Goal: Contribute content: Contribute content

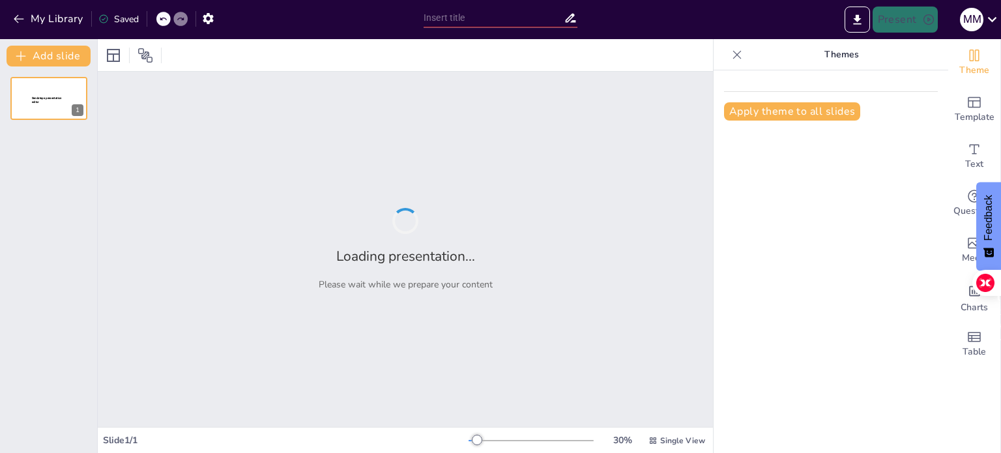
type input "¡A Reproducirse! Curiosidades de Anfibios, Peces, Reptiles y Aves"
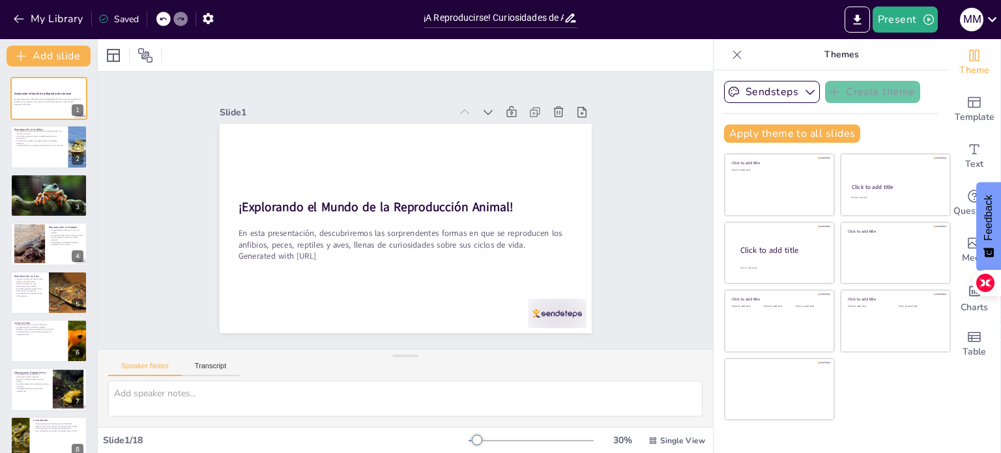
checkbox input "true"
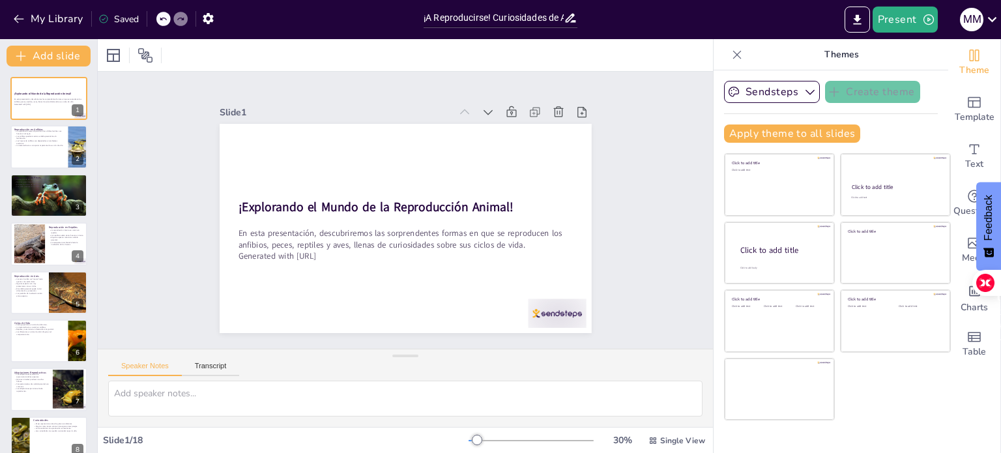
checkbox input "true"
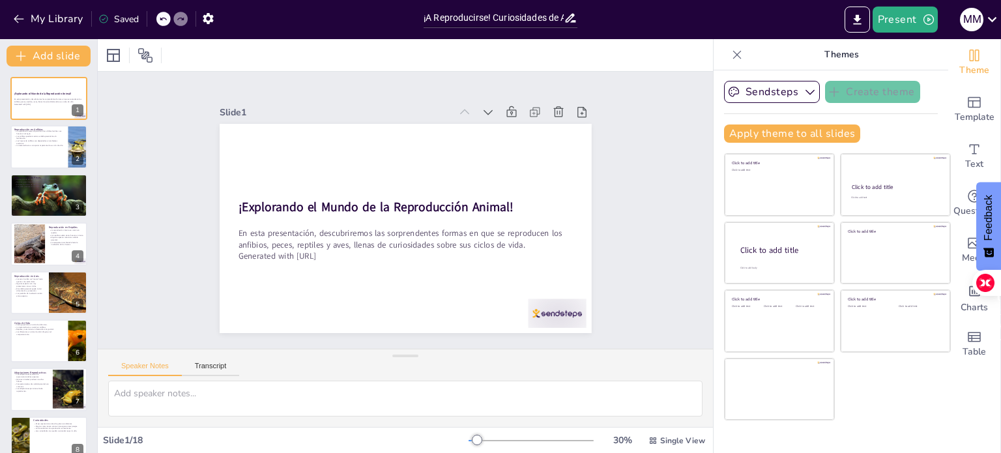
checkbox input "true"
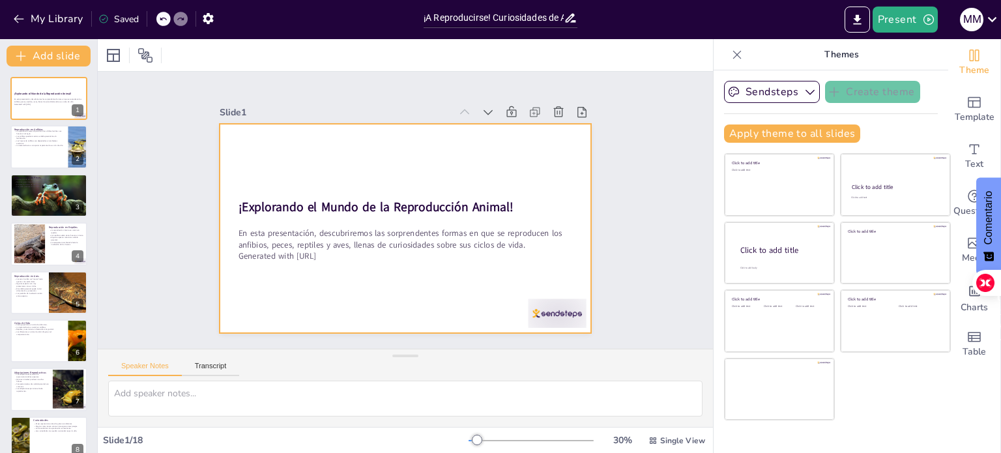
checkbox input "true"
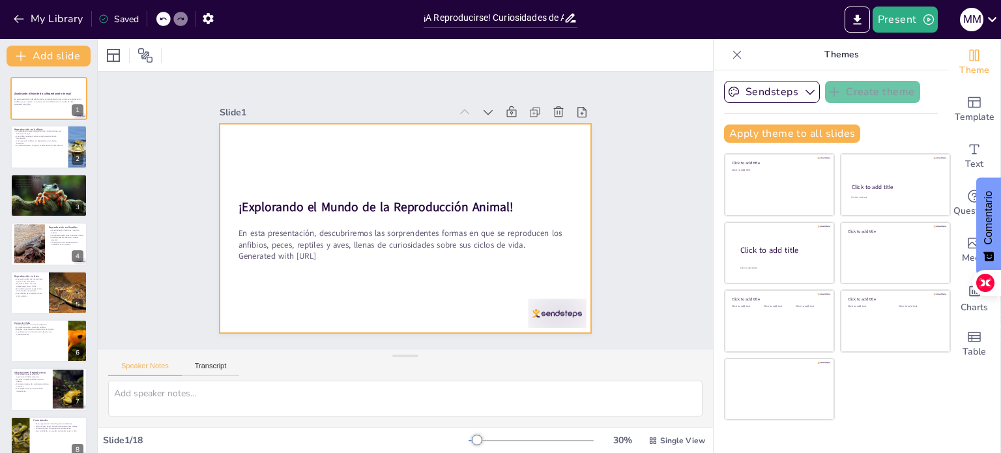
checkbox input "true"
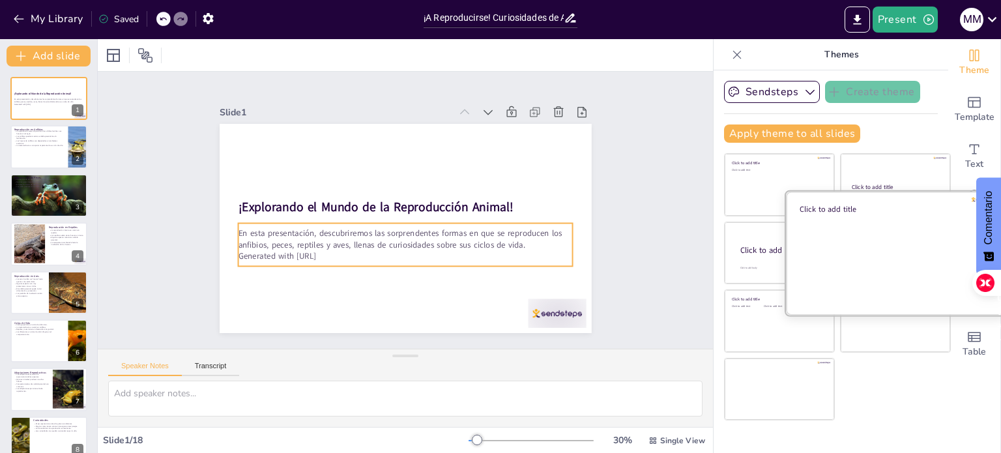
checkbox input "true"
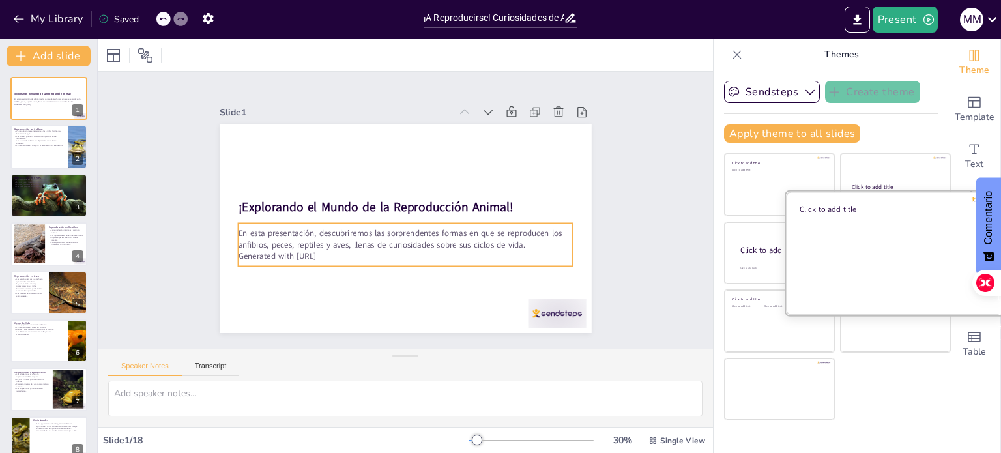
checkbox input "true"
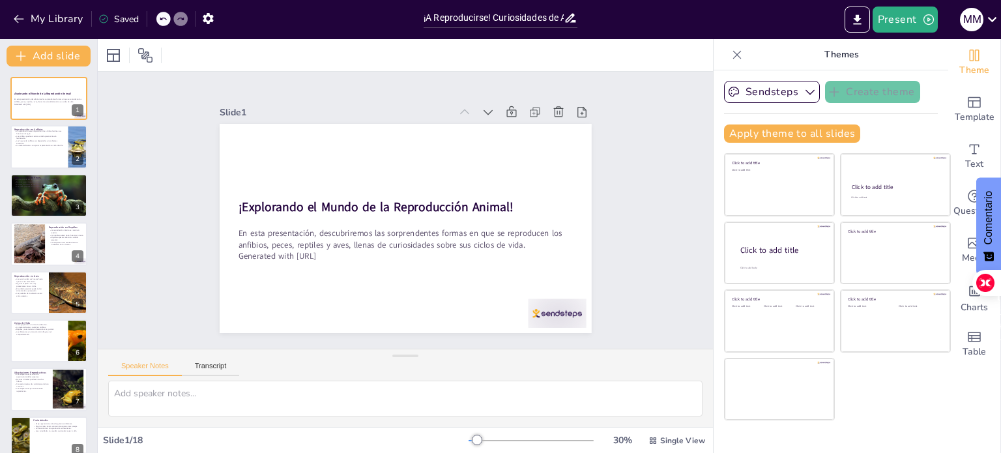
checkbox input "true"
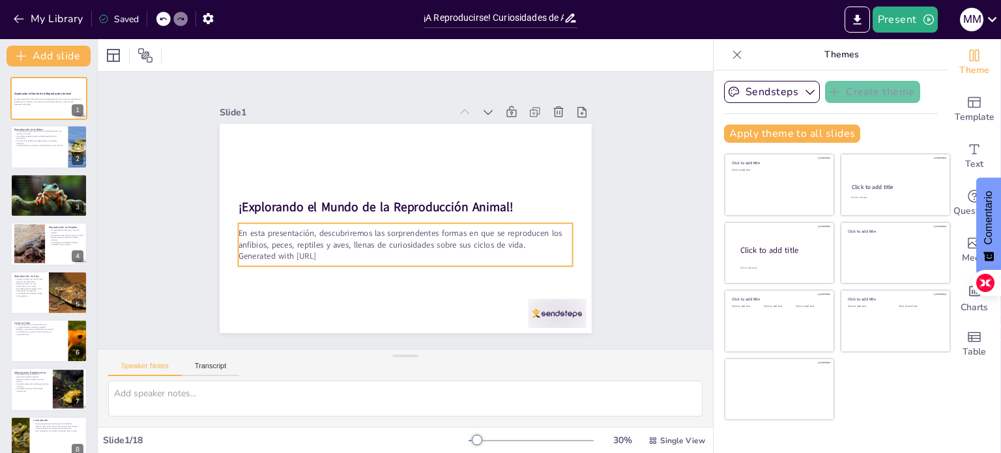
checkbox input "true"
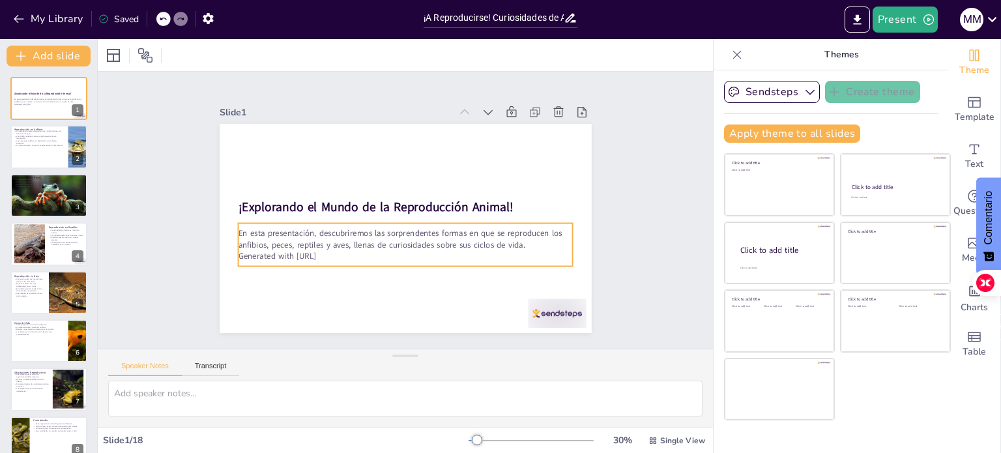
checkbox input "true"
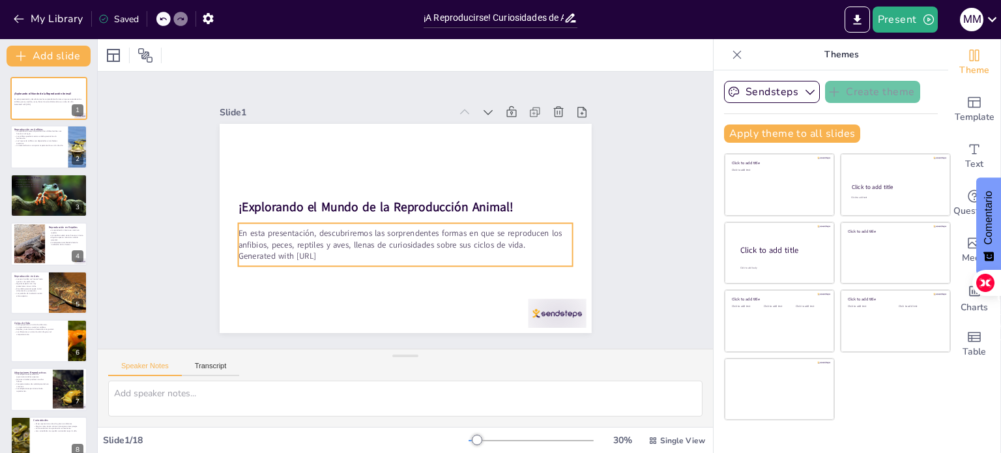
checkbox input "true"
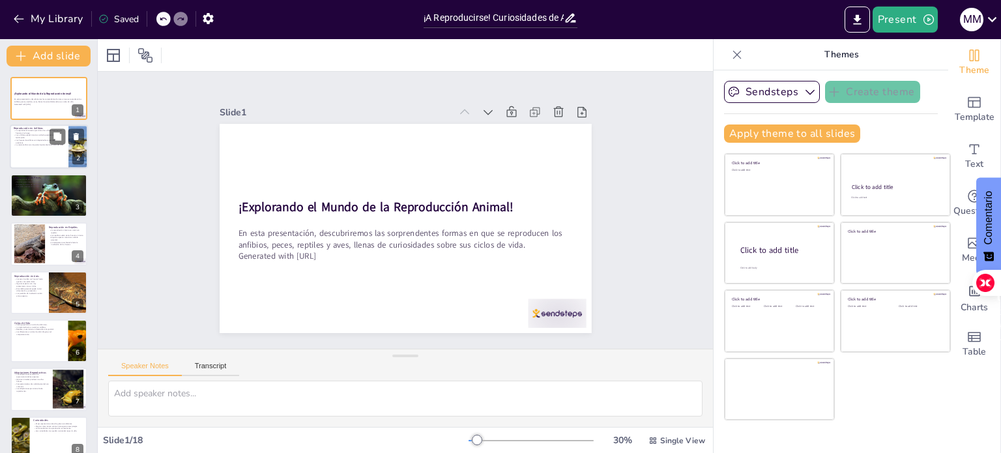
checkbox input "true"
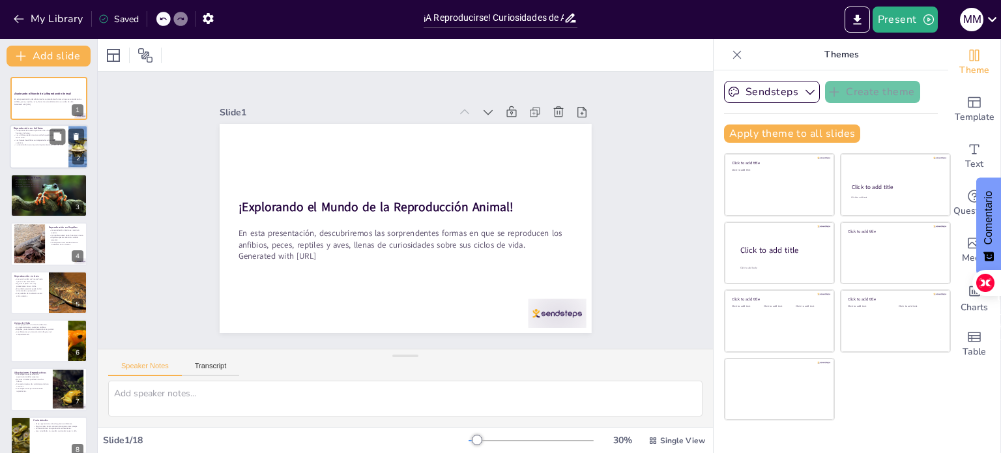
checkbox input "true"
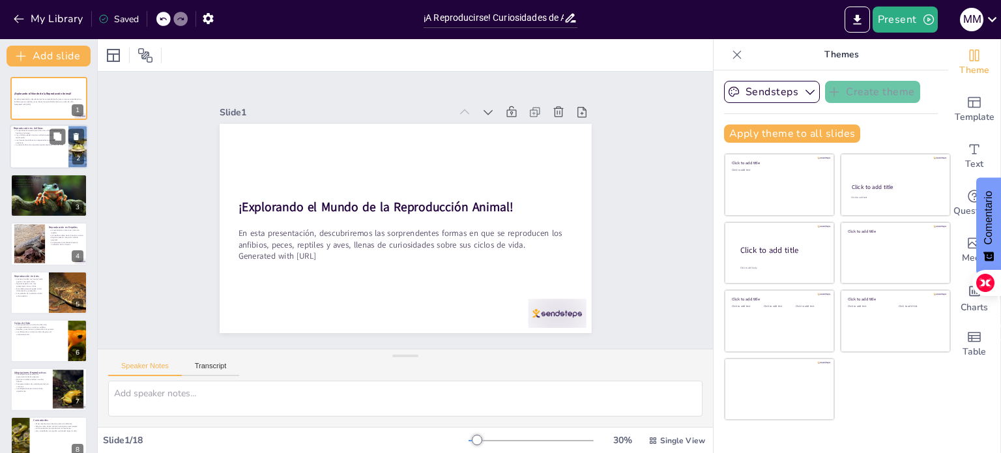
click at [45, 131] on p "La reproducción externa permite a los anfibios fertilizar sus huevos en el agua." at bounding box center [39, 132] width 51 height 5
type textarea "Lo ipsumdolorsi ametcon ad elitsedd ei te incidid utlaboreet dol mag aliquae ad…"
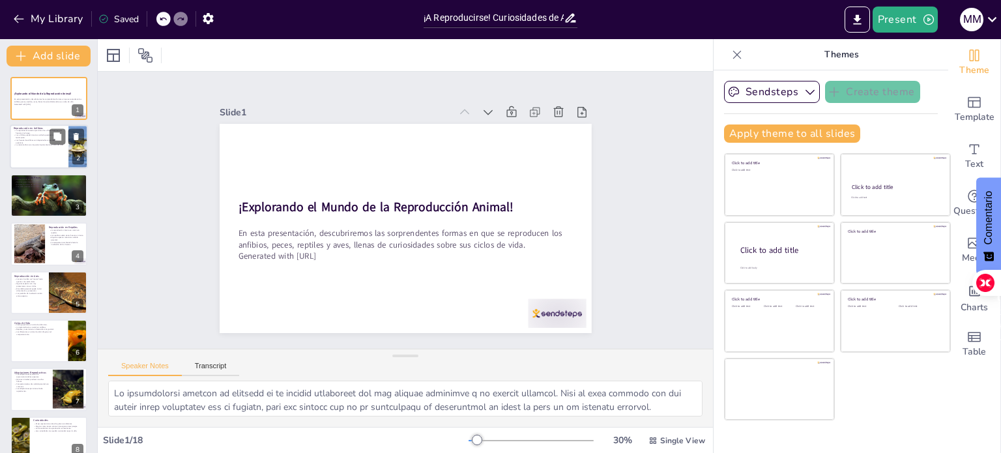
checkbox input "true"
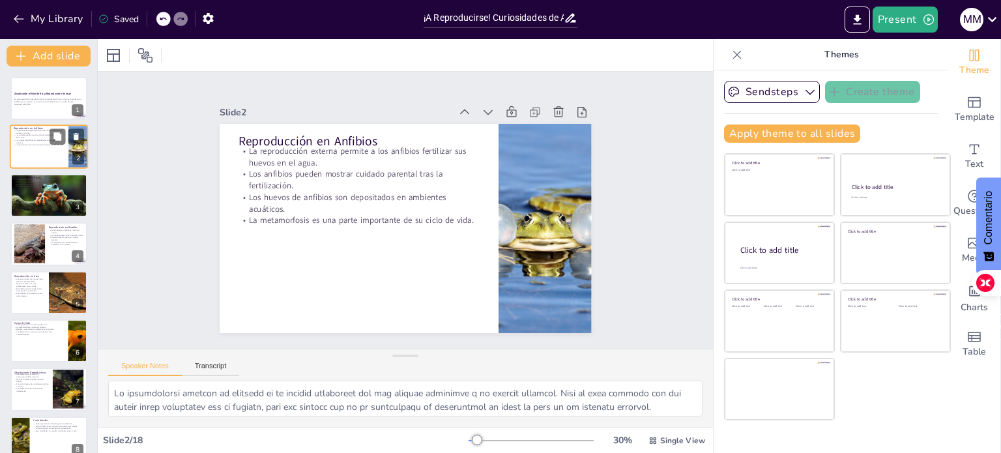
checkbox input "true"
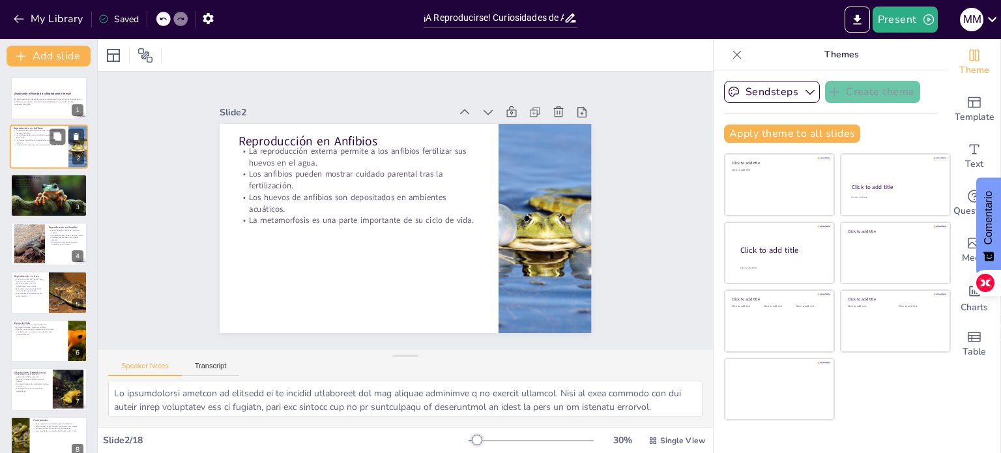
checkbox input "true"
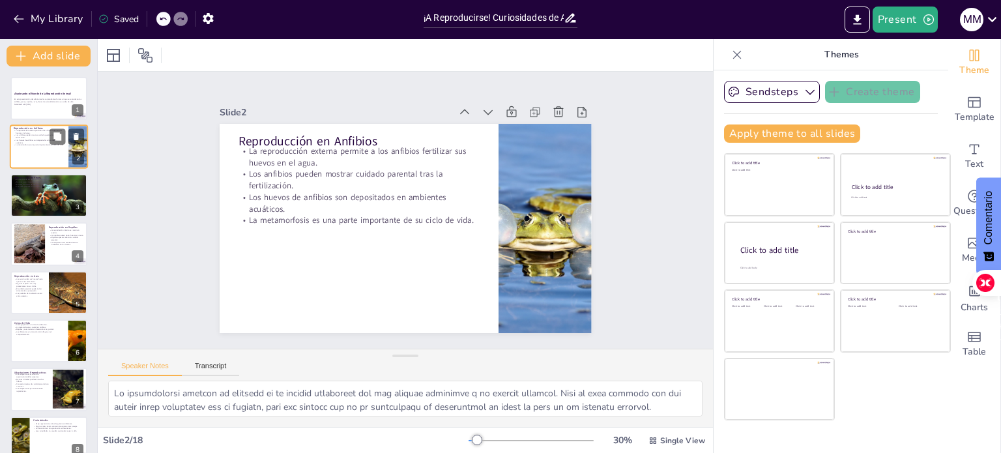
checkbox input "true"
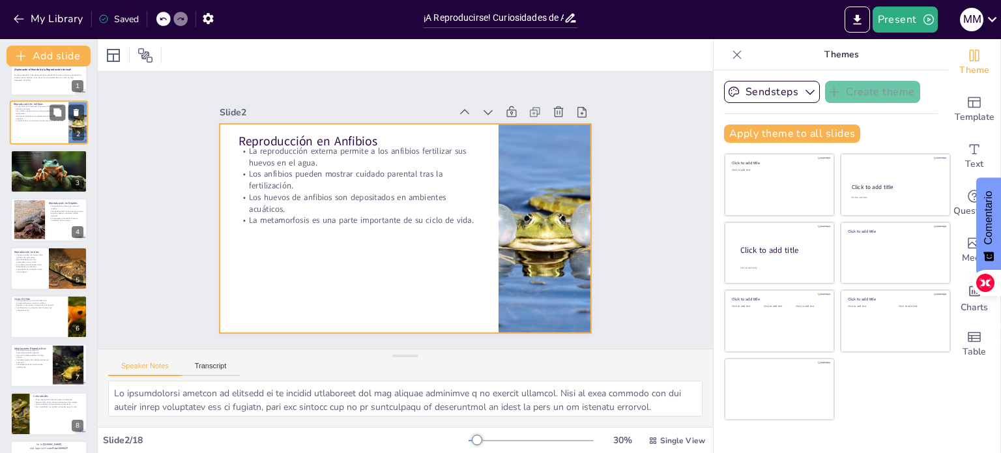
checkbox input "true"
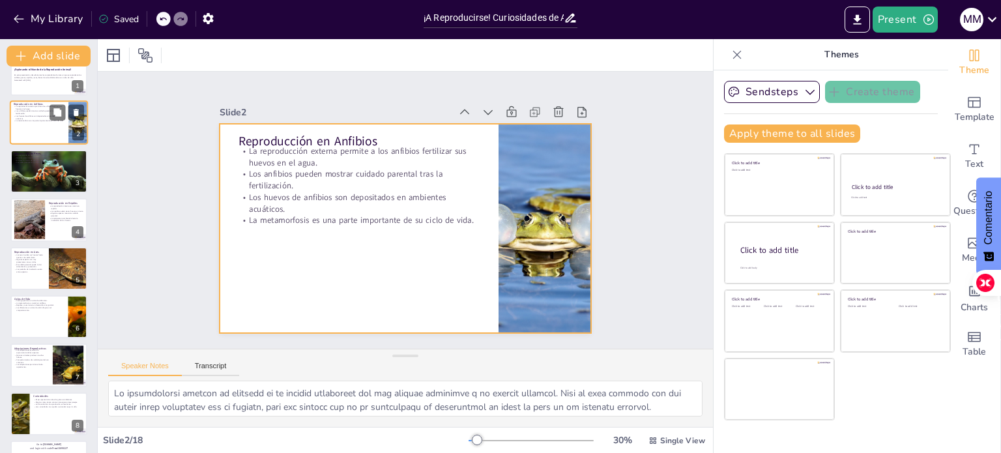
checkbox input "true"
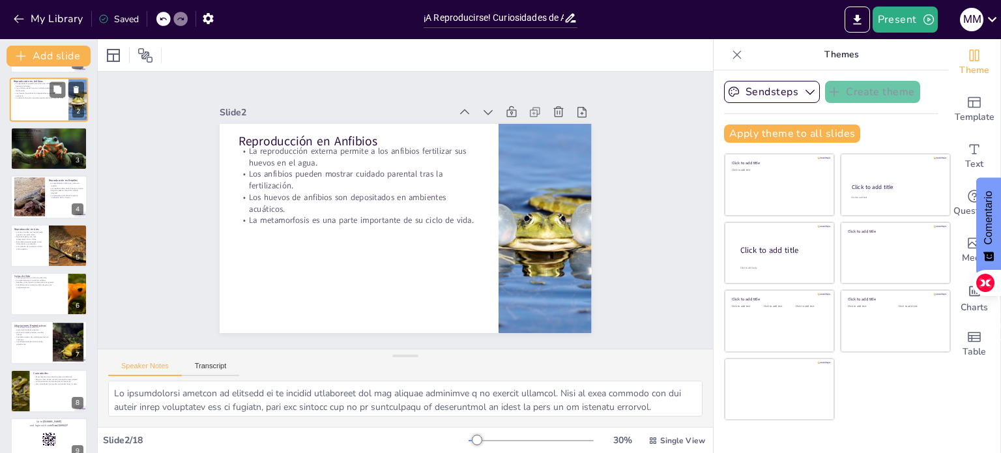
checkbox input "true"
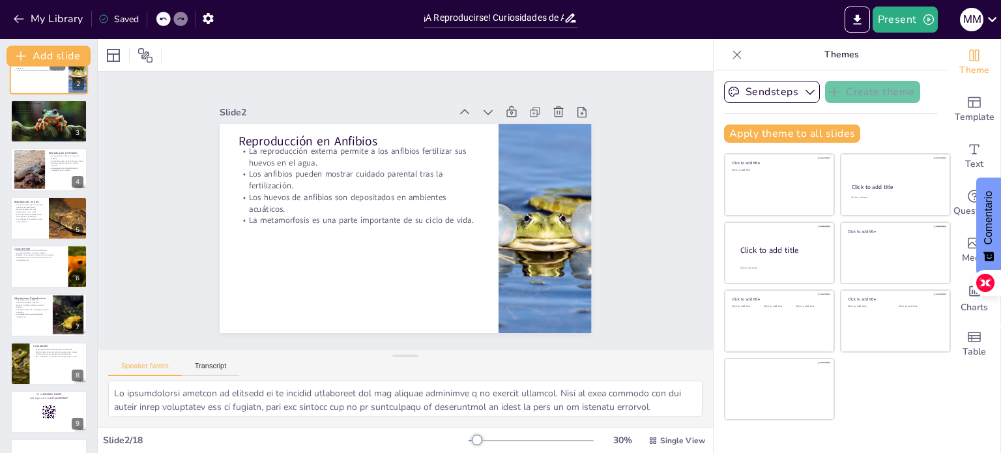
checkbox input "true"
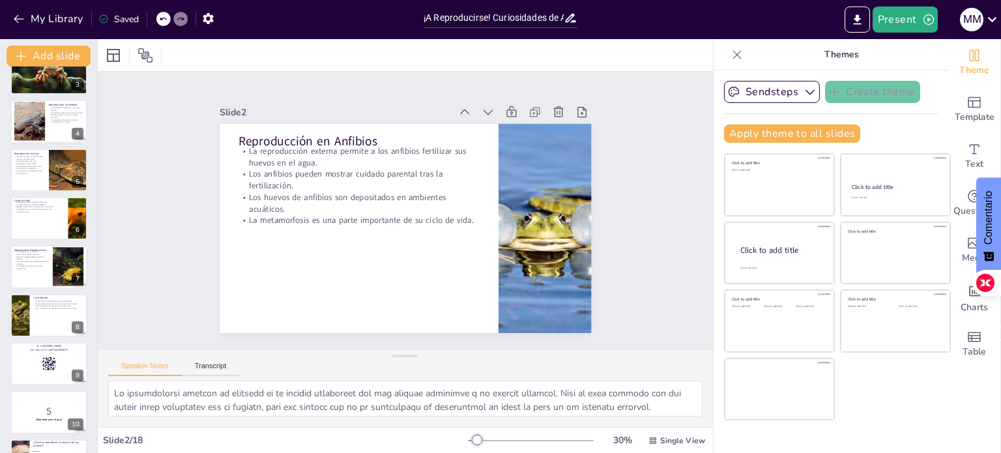
checkbox input "true"
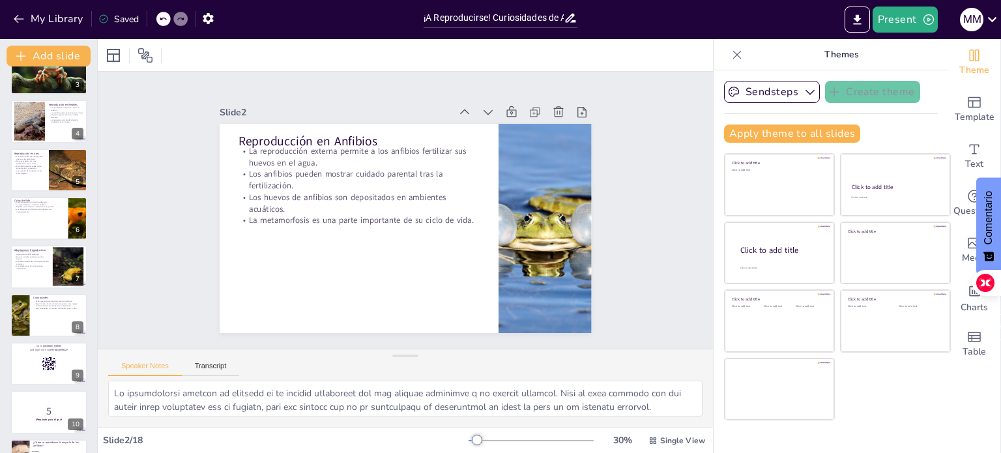
checkbox input "true"
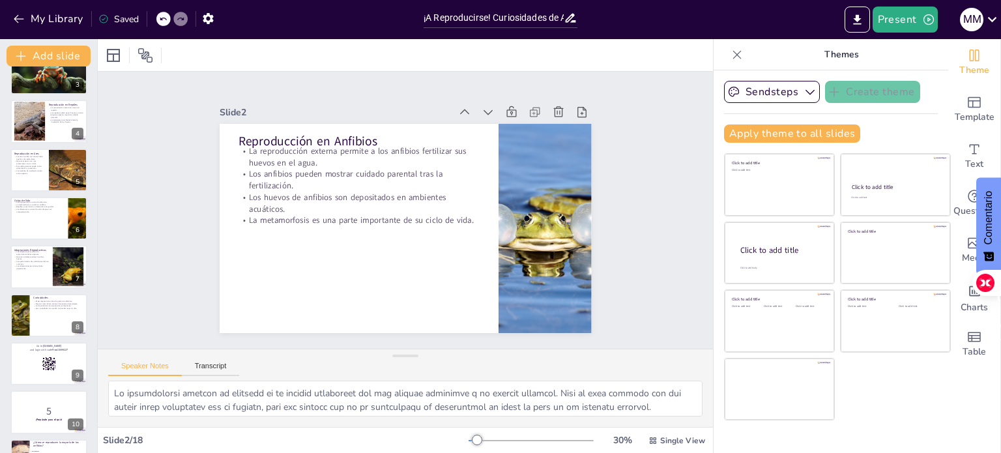
checkbox input "true"
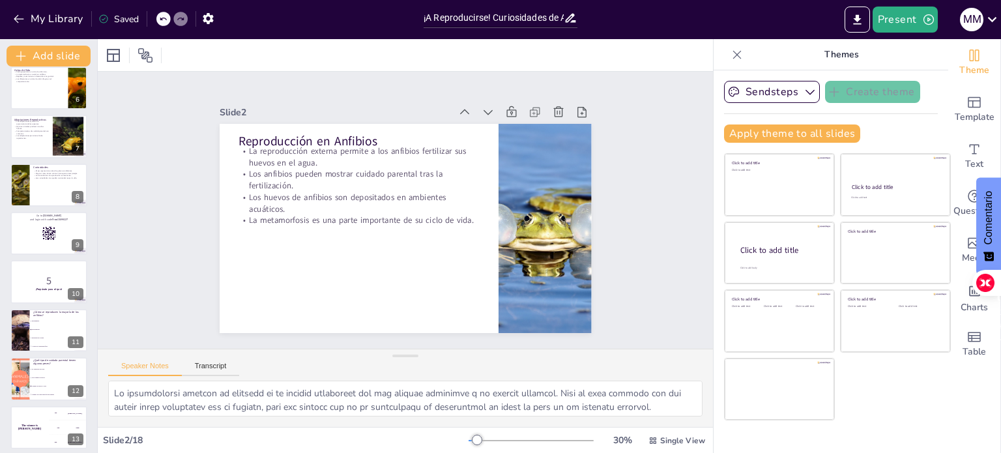
checkbox input "true"
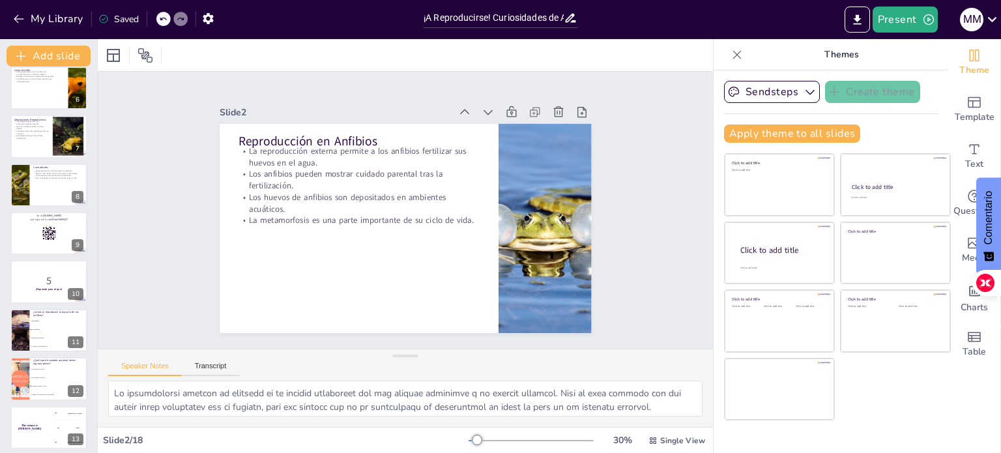
checkbox input "true"
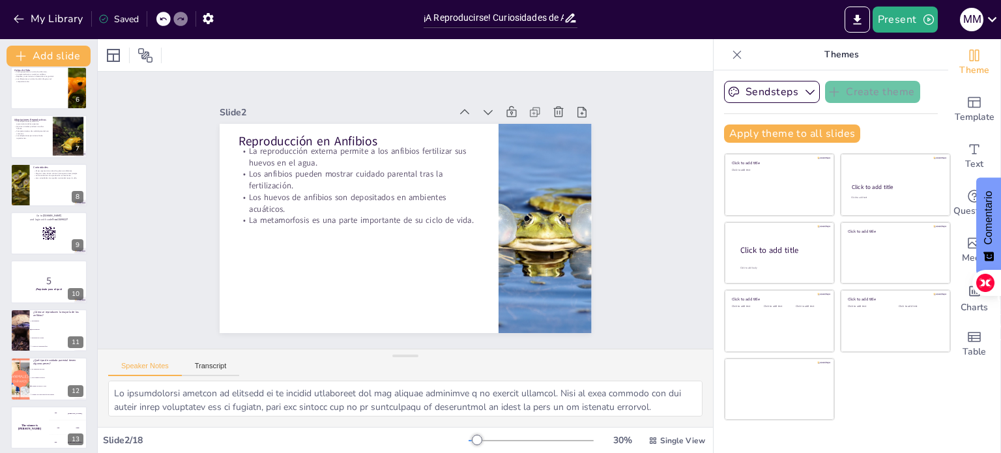
scroll to position [339, 0]
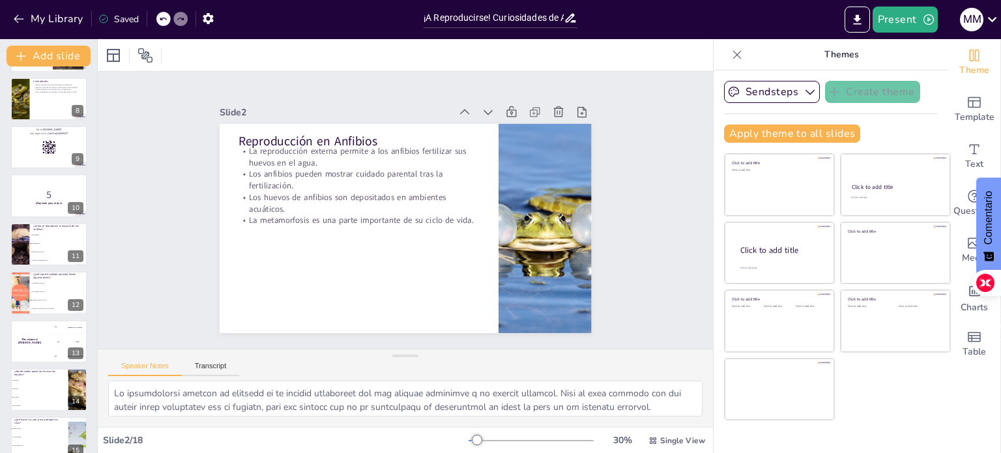
click at [36, 148] on div at bounding box center [48, 147] width 77 height 43
checkbox input "true"
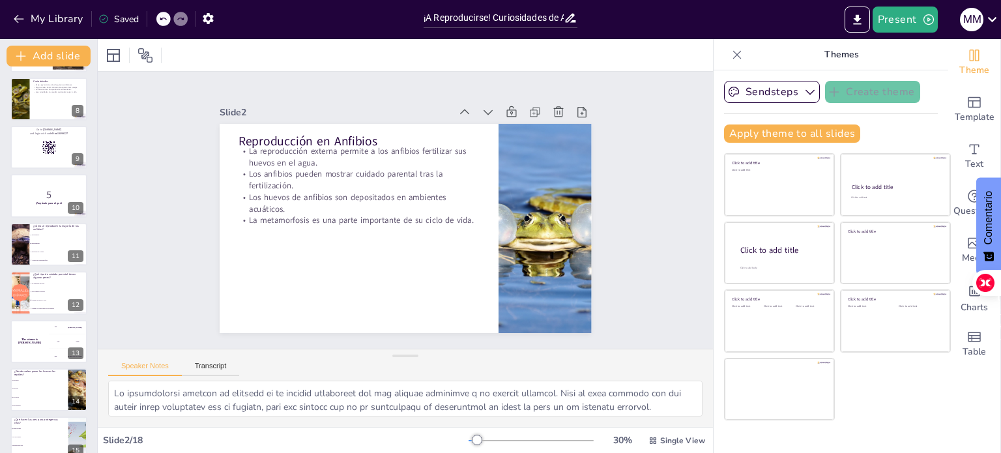
checkbox input "true"
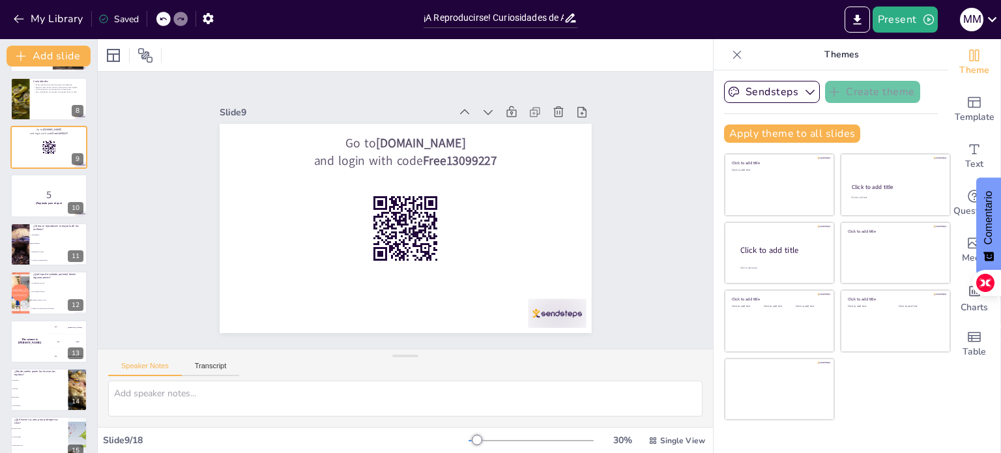
scroll to position [227, 0]
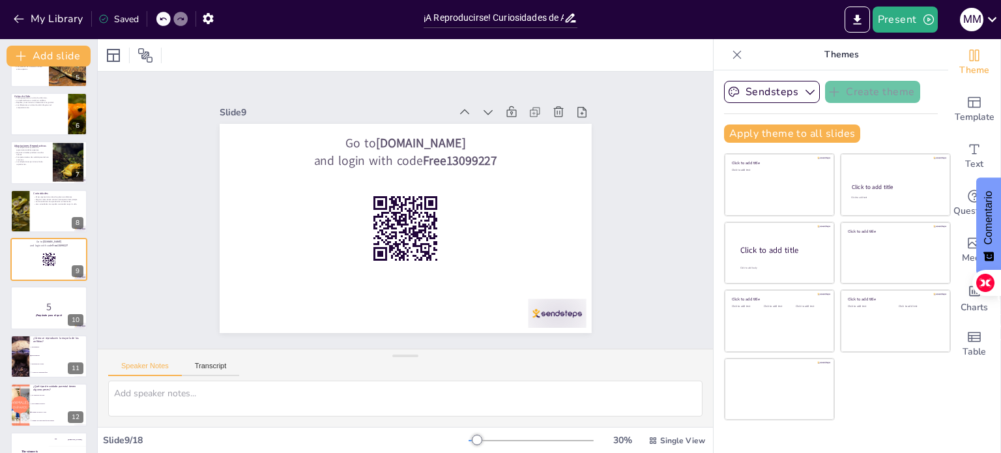
checkbox input "true"
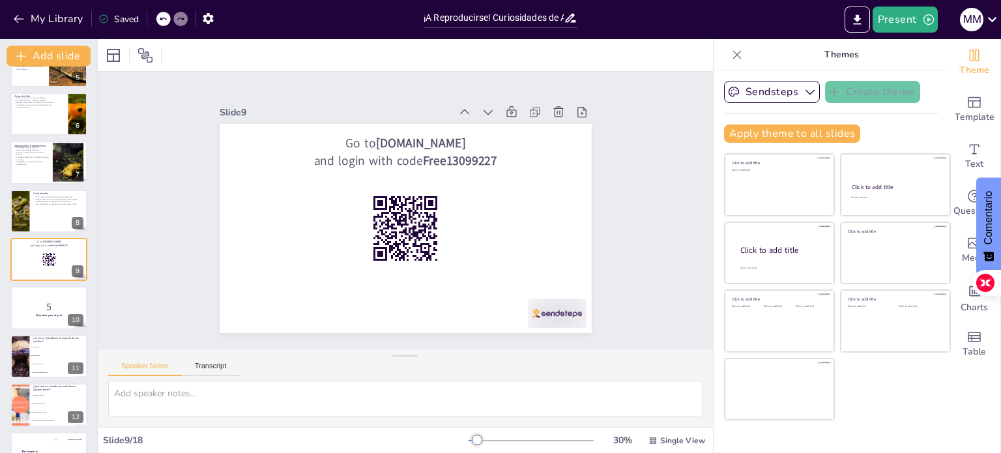
checkbox input "true"
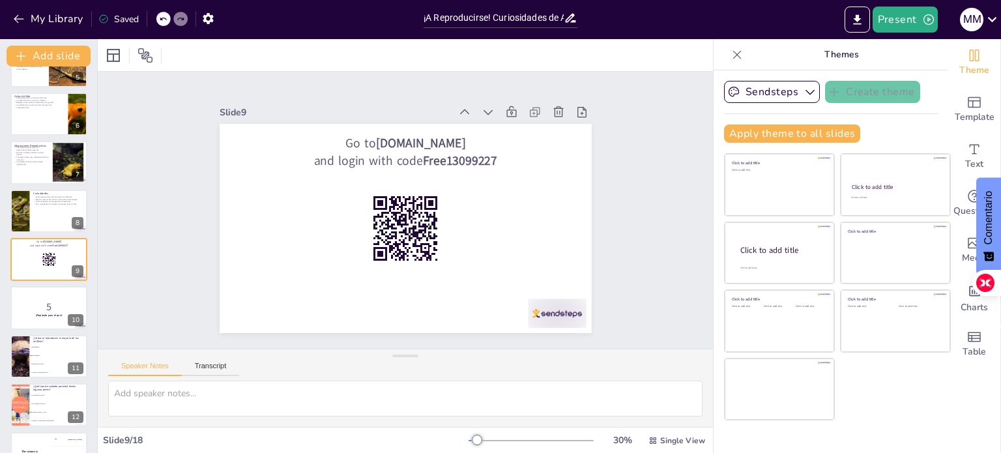
checkbox input "true"
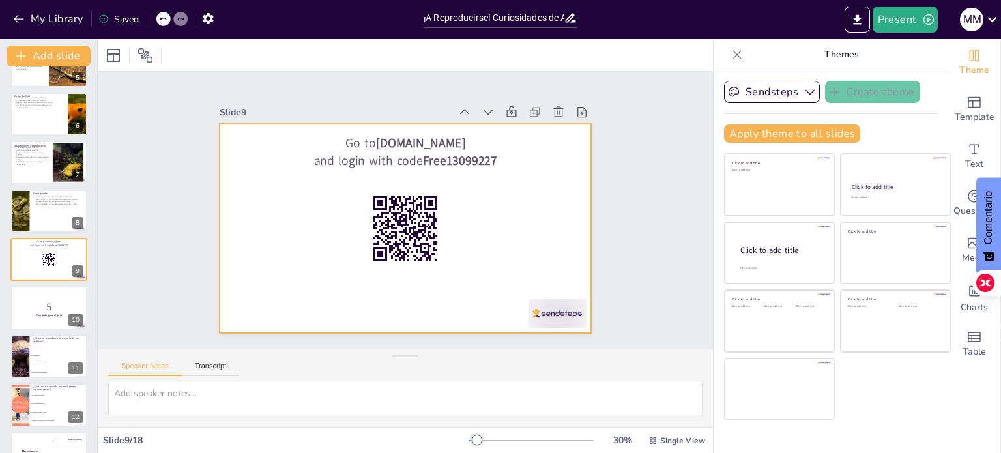
checkbox input "true"
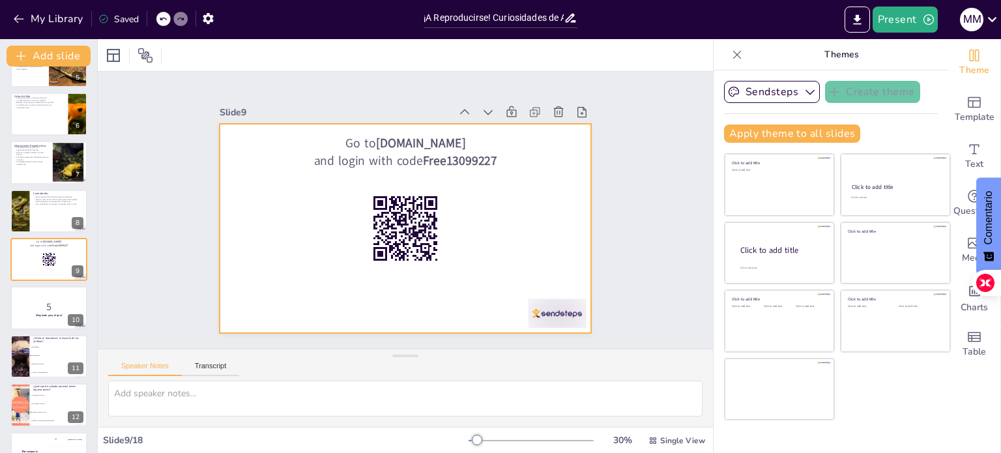
checkbox input "true"
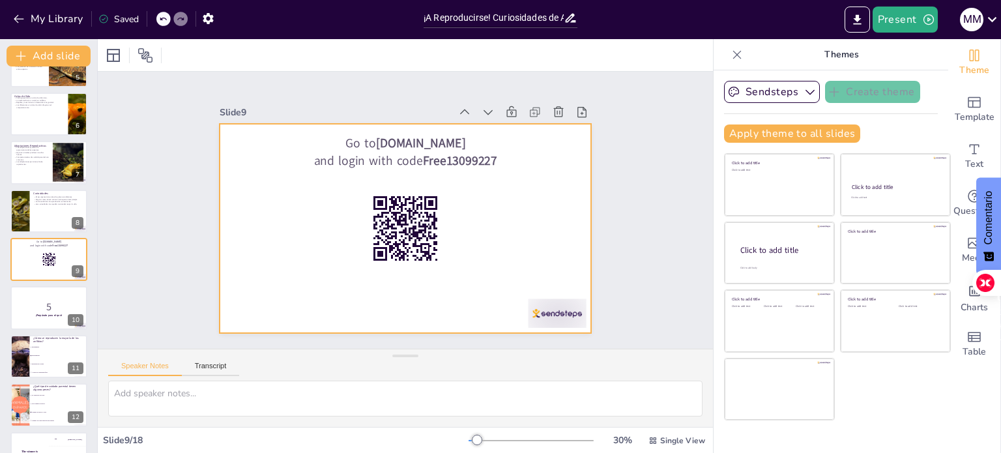
checkbox input "true"
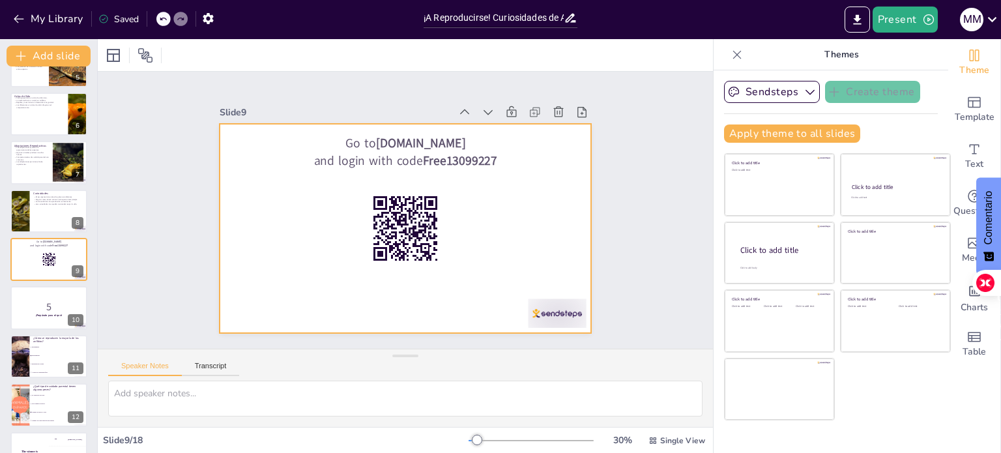
checkbox input "true"
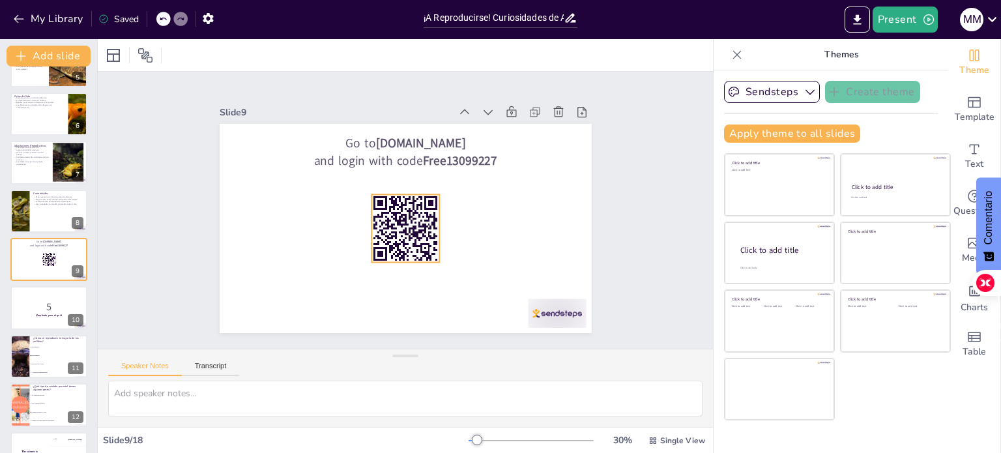
checkbox input "true"
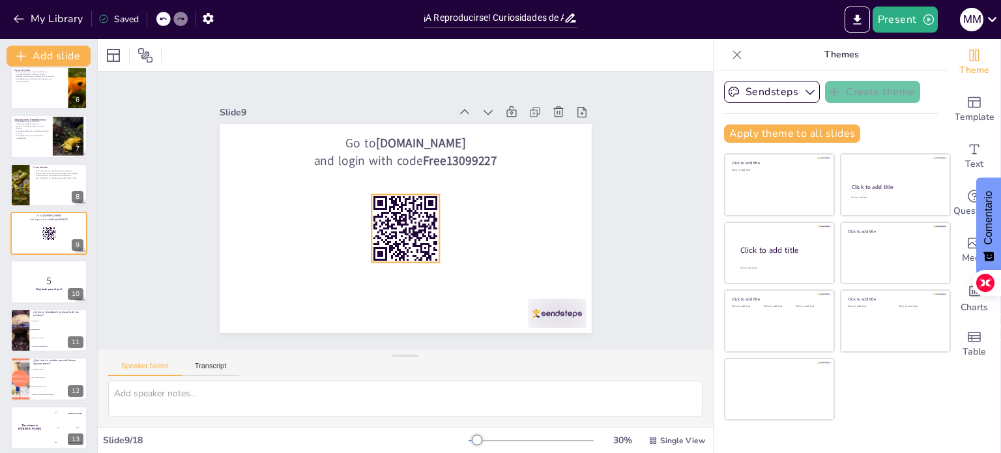
checkbox input "true"
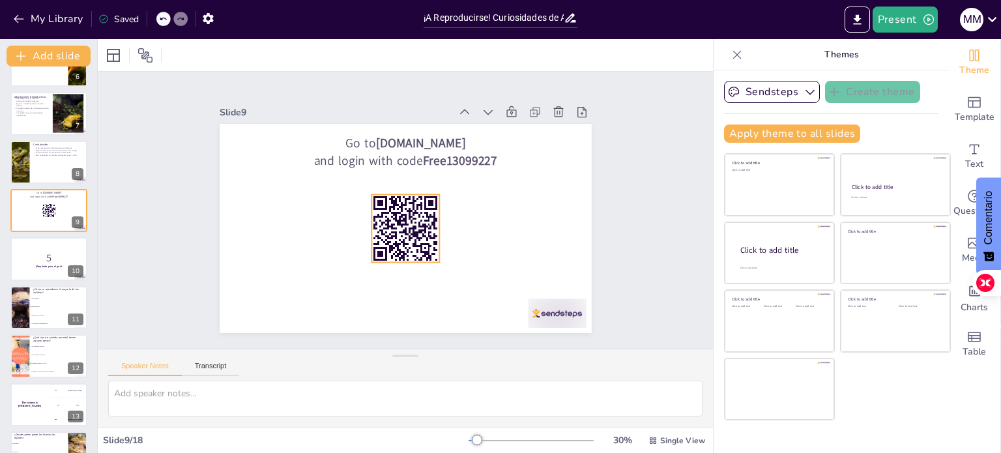
scroll to position [279, 0]
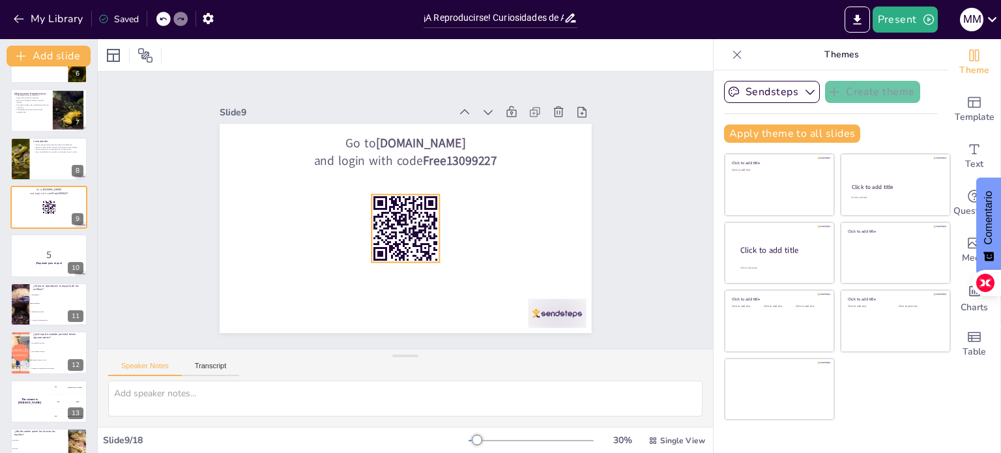
checkbox input "true"
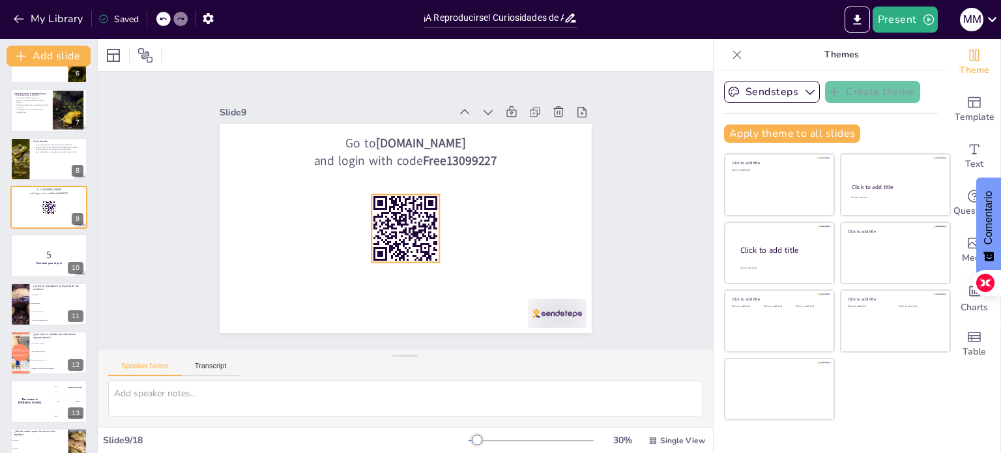
checkbox input "true"
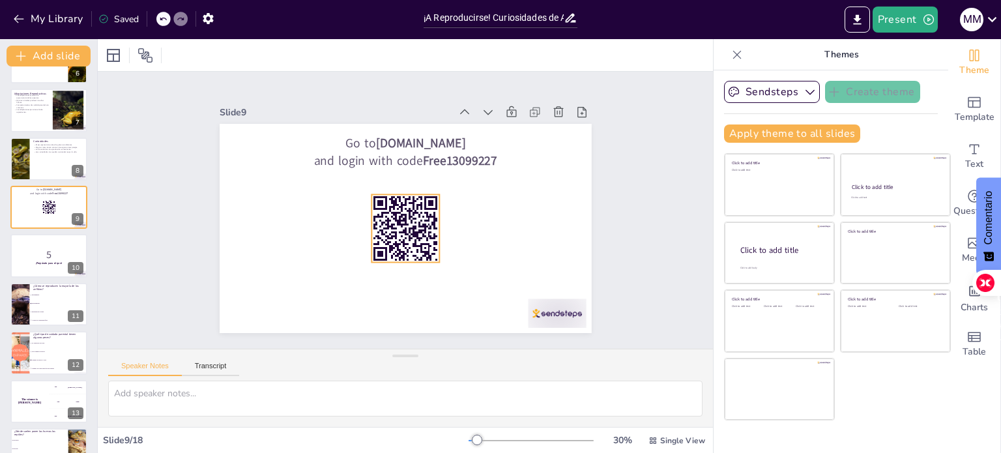
checkbox input "true"
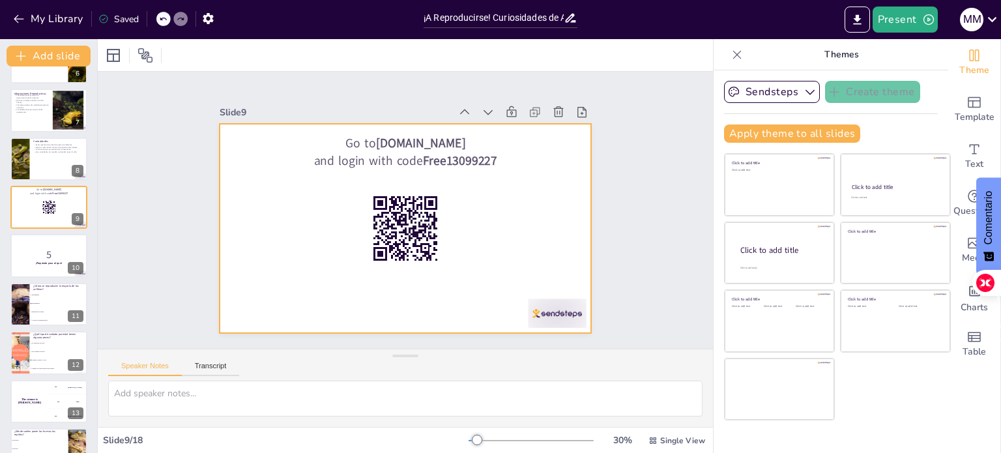
checkbox input "true"
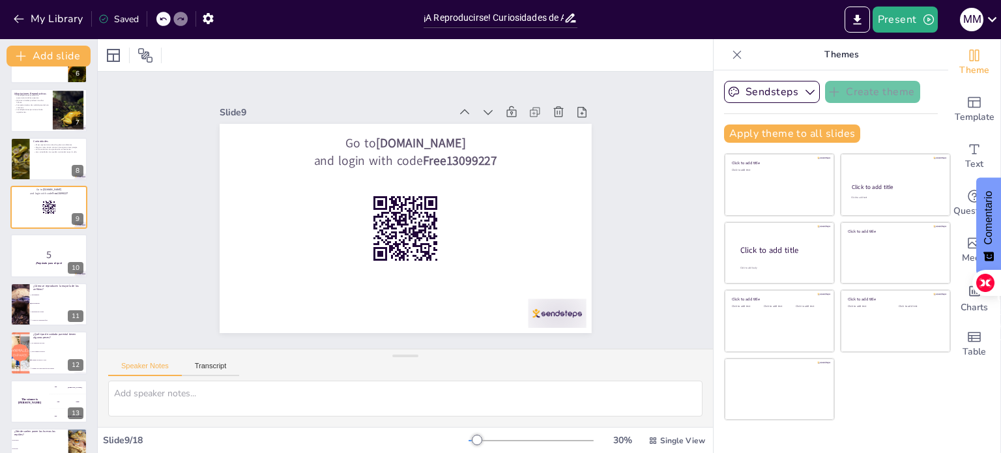
checkbox input "true"
click at [189, 244] on div "Slide 1 ¡Explorando el Mundo de la Reproducción Animal! En esta presentación, d…" at bounding box center [405, 211] width 509 height 436
click at [44, 258] on p "5" at bounding box center [49, 254] width 70 height 14
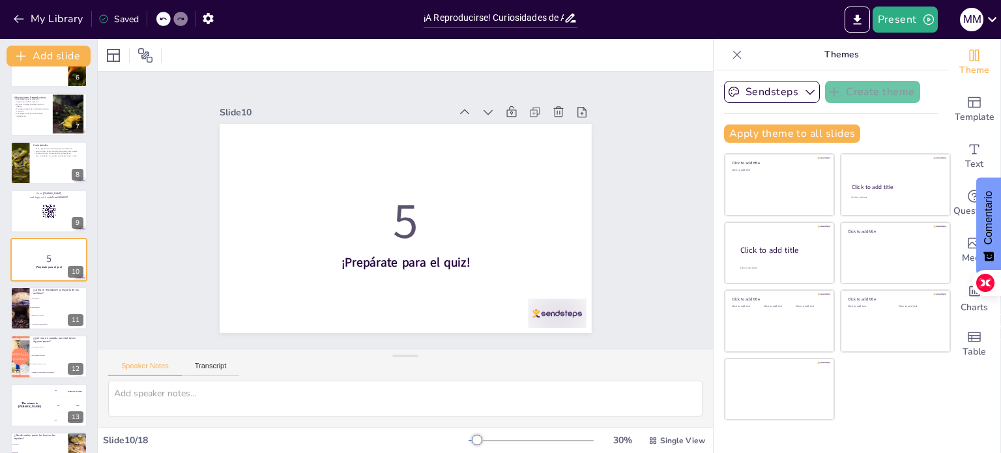
scroll to position [0, 0]
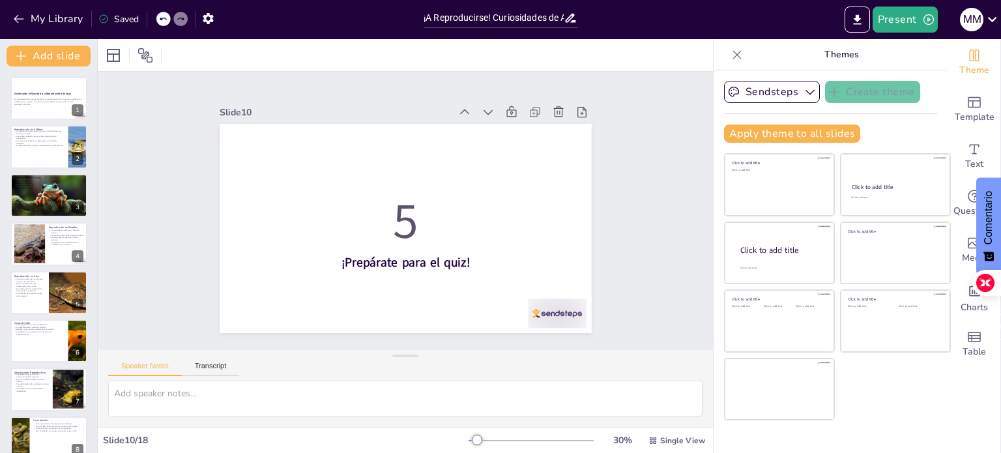
click at [95, 87] on div at bounding box center [97, 246] width 5 height 414
click at [44, 87] on div at bounding box center [49, 98] width 78 height 44
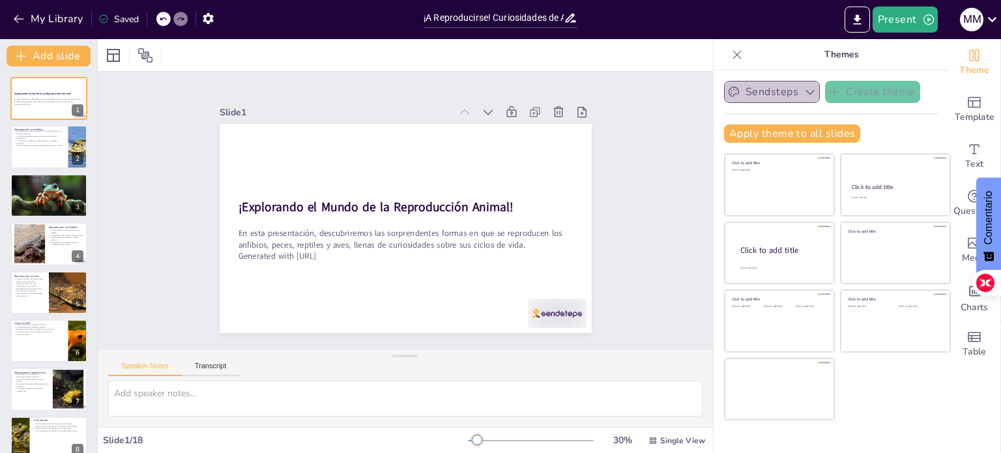
click at [757, 96] on button "Sendsteps" at bounding box center [772, 92] width 96 height 22
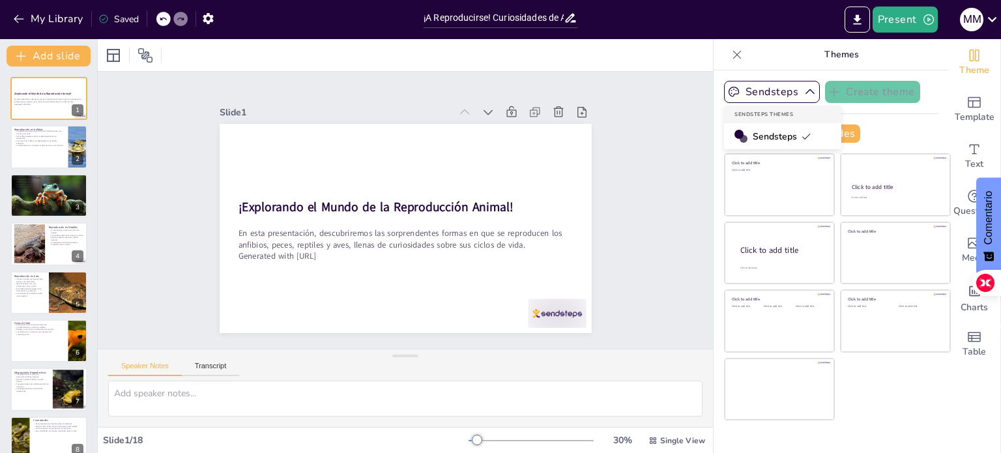
click at [771, 140] on span "Sendsteps" at bounding box center [782, 136] width 59 height 12
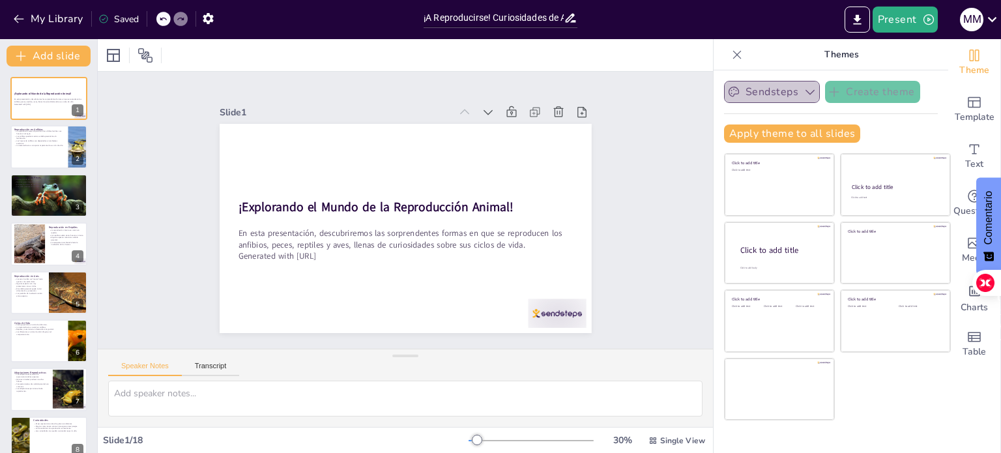
click at [804, 96] on icon "button" at bounding box center [810, 91] width 13 height 13
click at [220, 368] on button "Transcript" at bounding box center [211, 369] width 58 height 14
click at [161, 372] on button "Speaker Notes" at bounding box center [145, 369] width 74 height 14
click at [893, 7] on button "Present" at bounding box center [905, 20] width 65 height 26
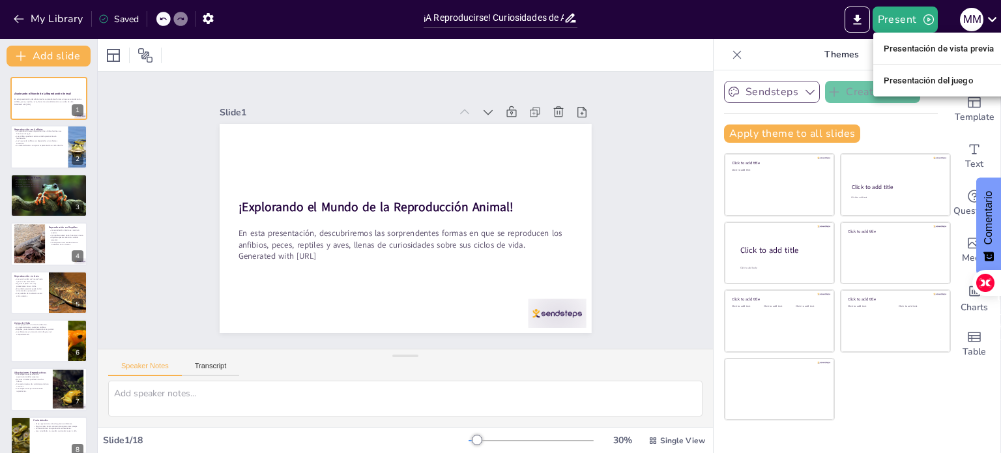
click at [915, 44] on font "Presentación de vista previa" at bounding box center [939, 49] width 111 height 10
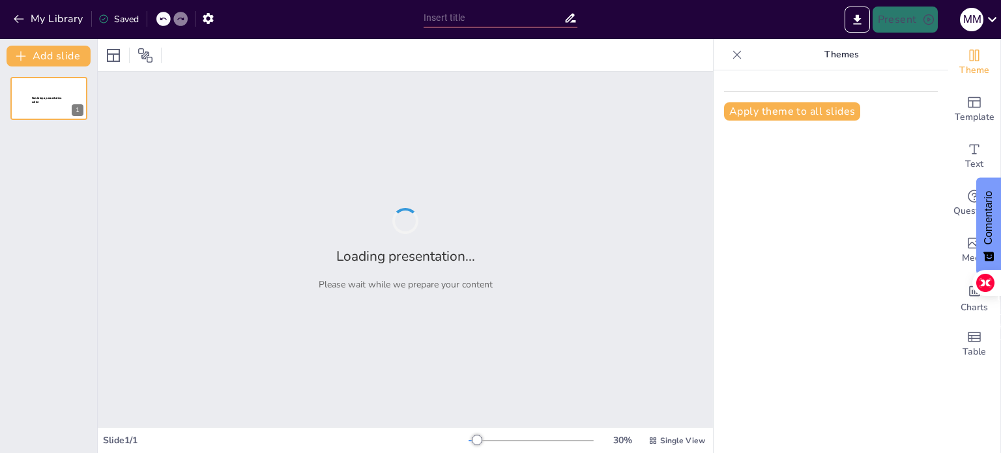
type input "¡A Reproducirse! Curiosidades de Anfibios, Peces, Reptiles y Aves"
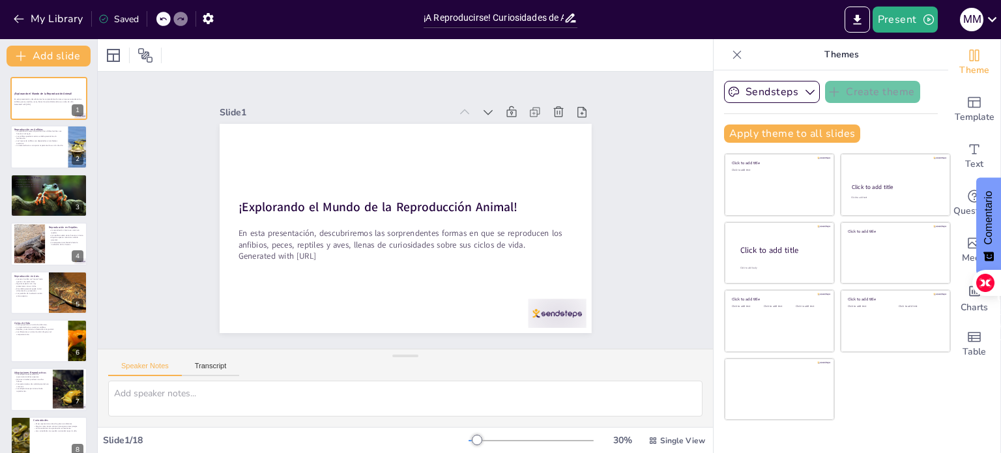
checkbox input "true"
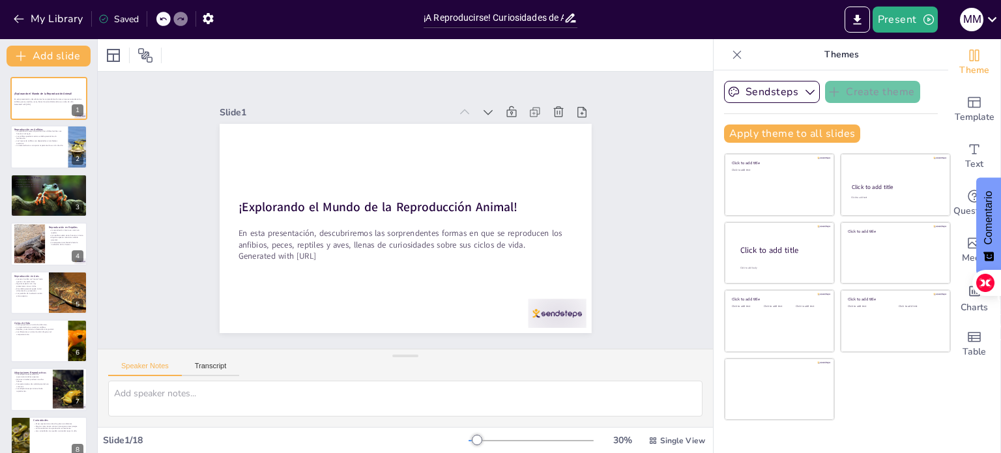
checkbox input "true"
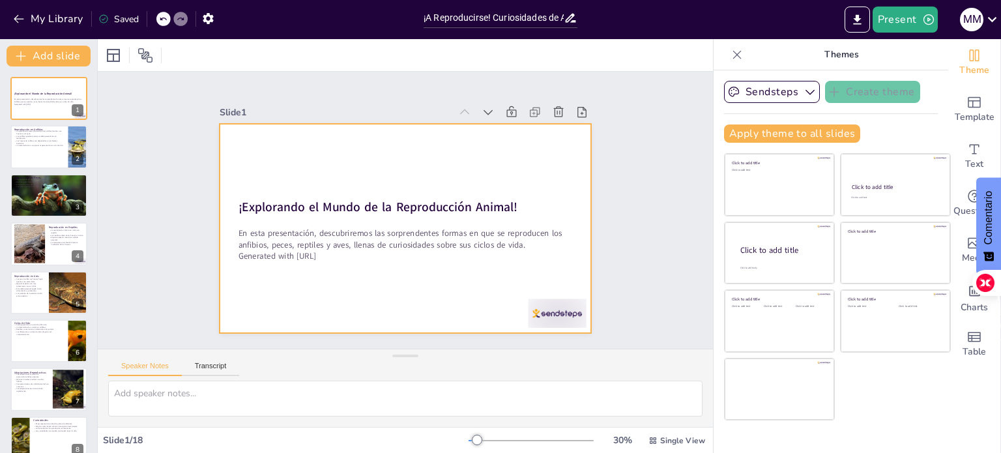
checkbox input "true"
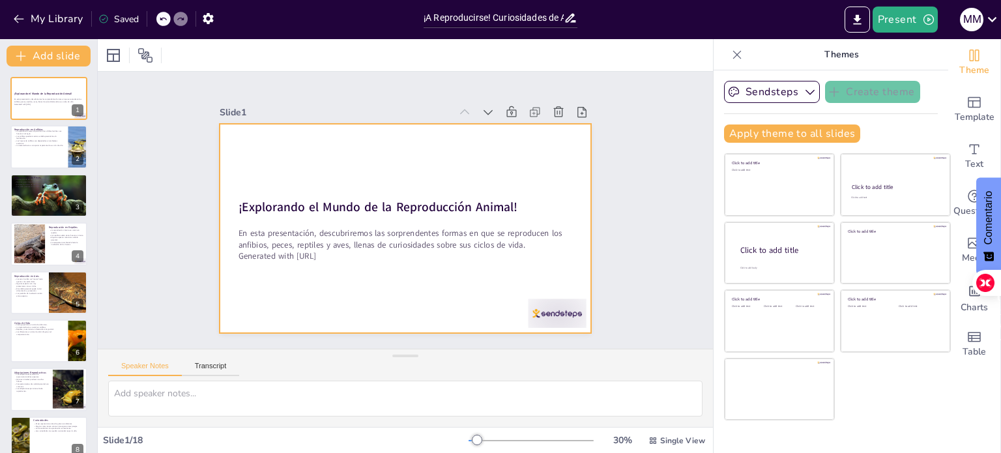
checkbox input "true"
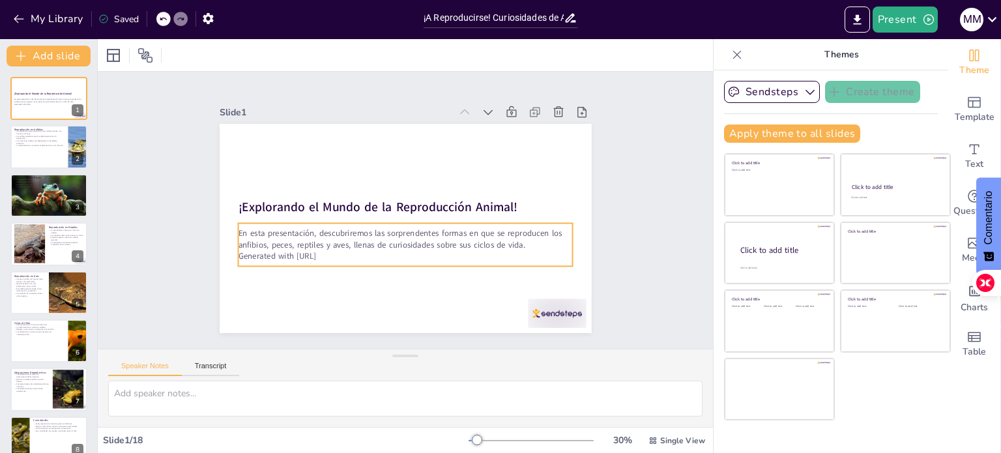
checkbox input "true"
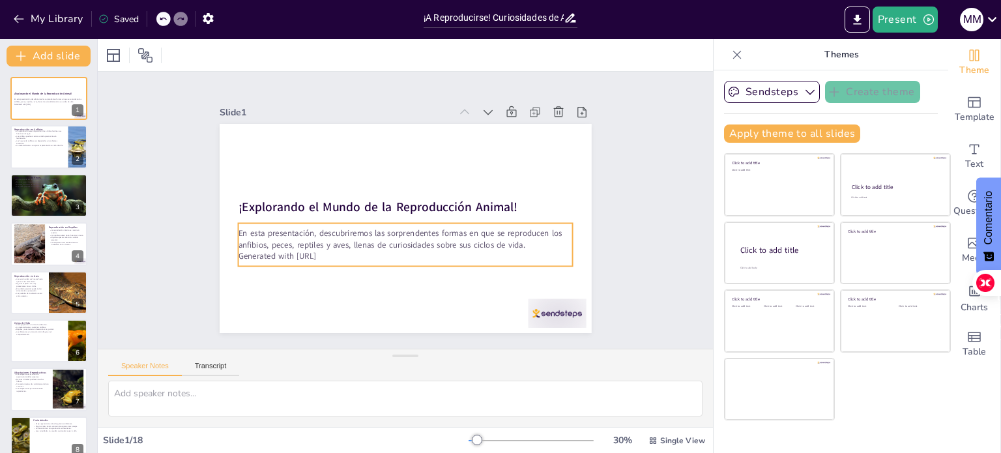
checkbox input "true"
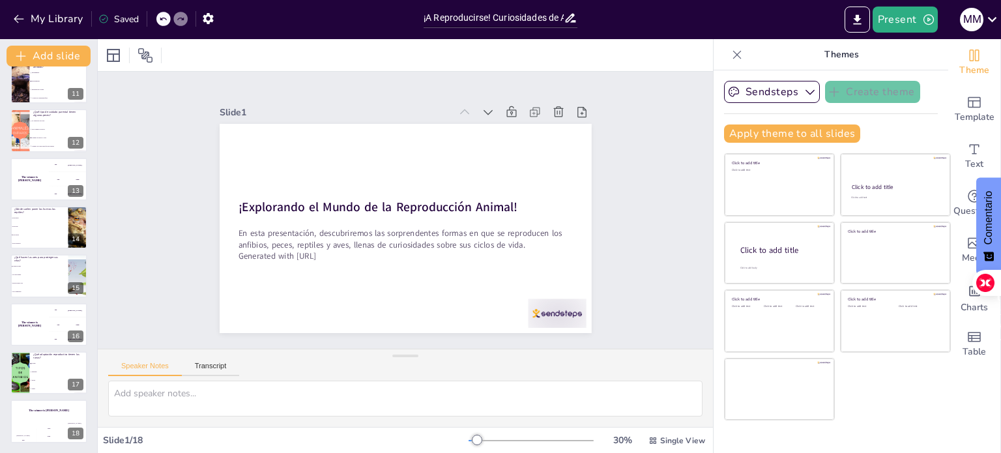
scroll to position [104, 0]
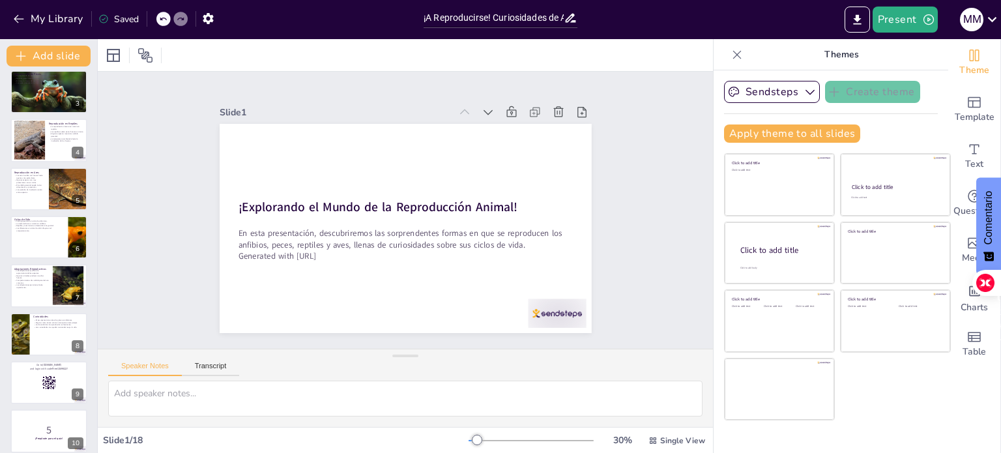
checkbox input "true"
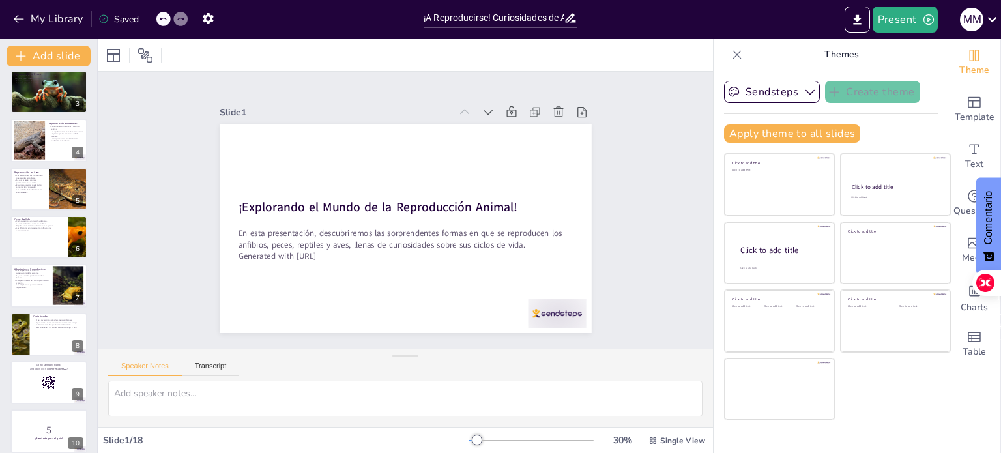
checkbox input "true"
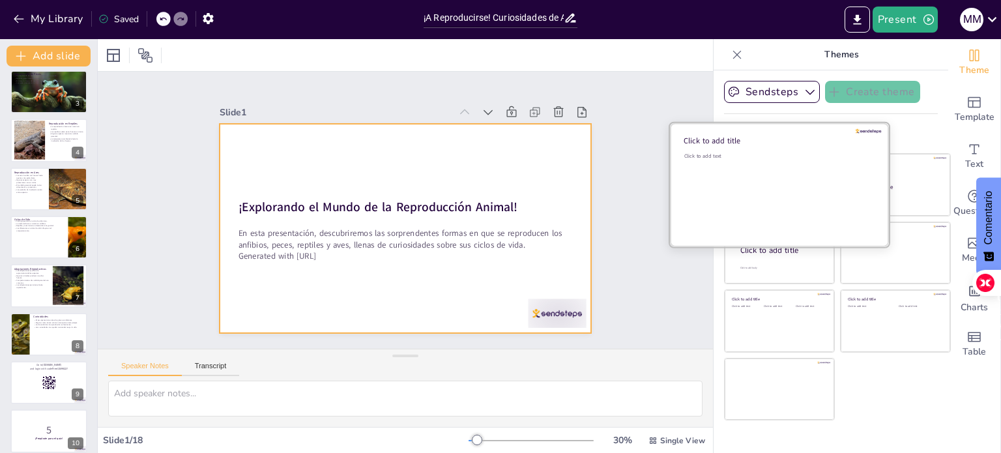
checkbox input "true"
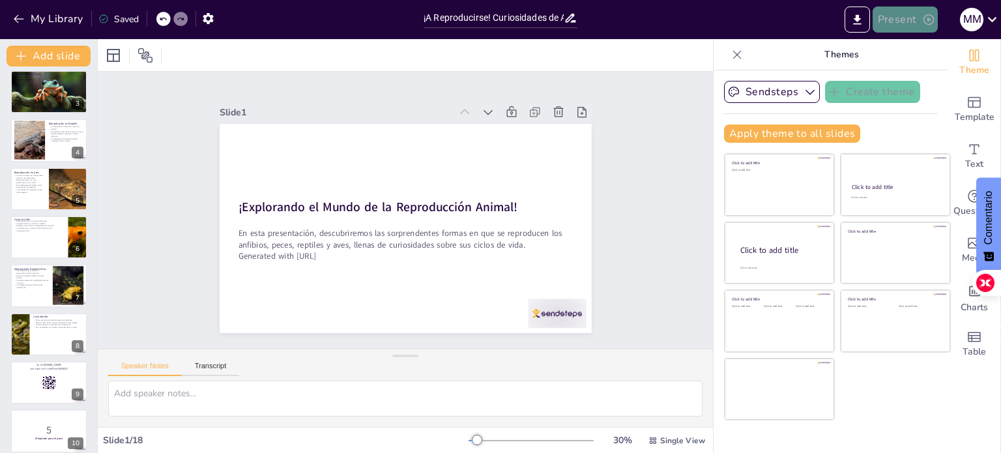
click at [925, 20] on icon "button" at bounding box center [929, 19] width 13 height 13
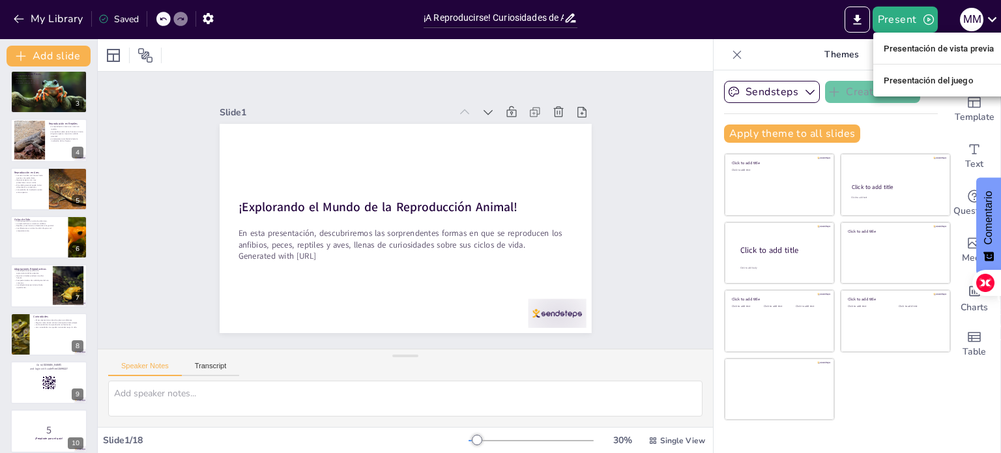
checkbox input "true"
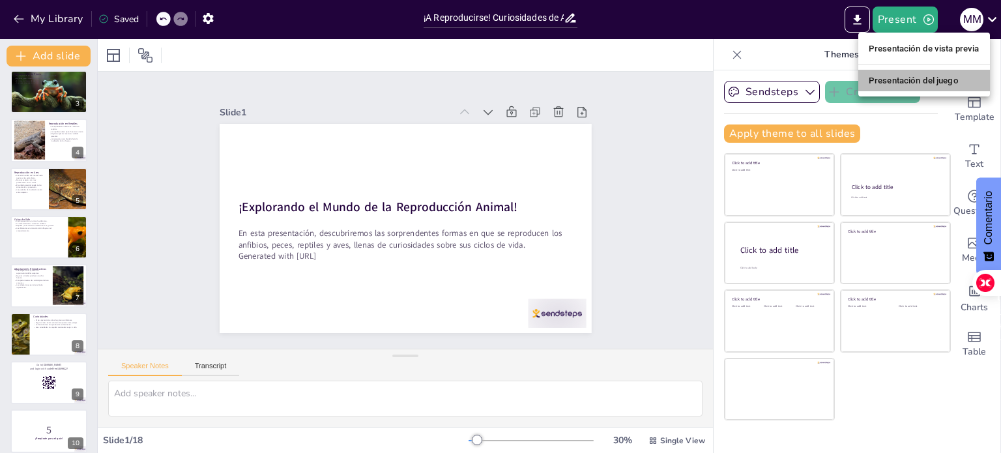
click at [921, 76] on font "Presentación del juego" at bounding box center [914, 81] width 90 height 10
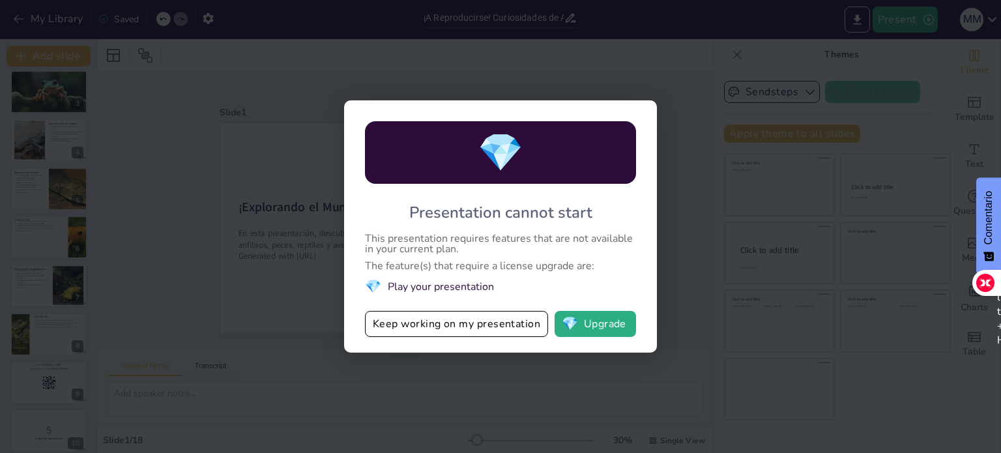
click at [679, 61] on div "💎 Presentation cannot start This presentation requires features that are not av…" at bounding box center [500, 226] width 1001 height 453
click at [474, 313] on button "Keep working on my presentation" at bounding box center [456, 324] width 183 height 26
checkbox input "true"
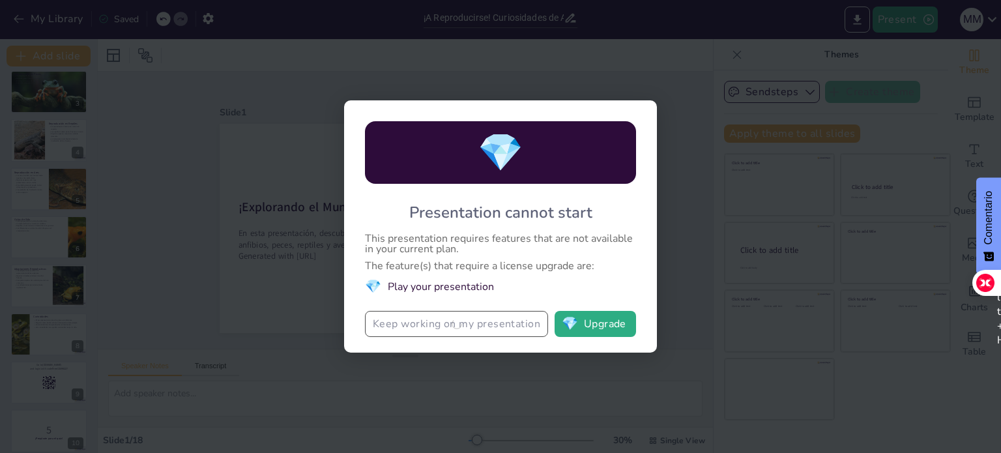
checkbox input "true"
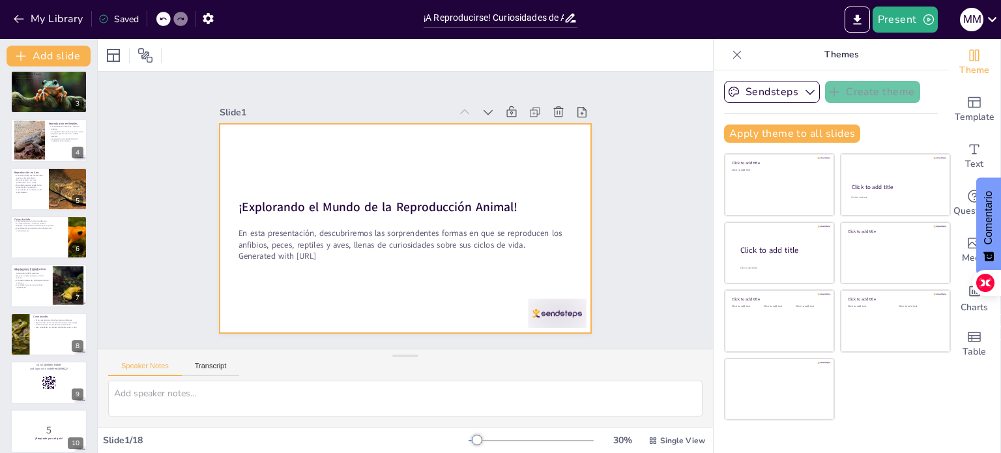
checkbox input "true"
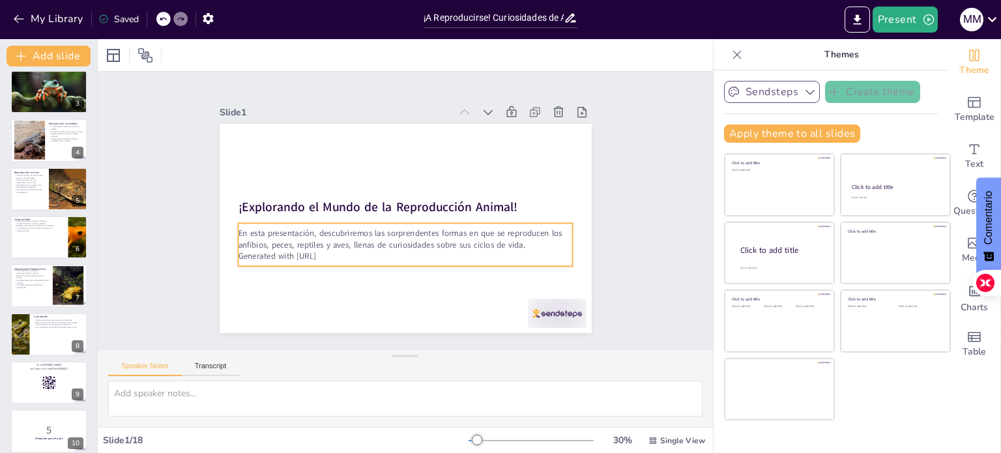
checkbox input "true"
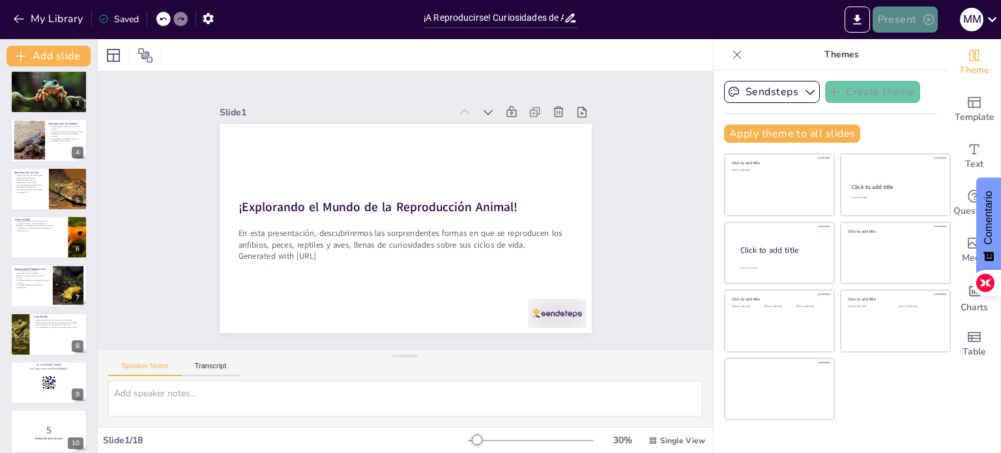
click at [915, 11] on button "Present" at bounding box center [905, 20] width 65 height 26
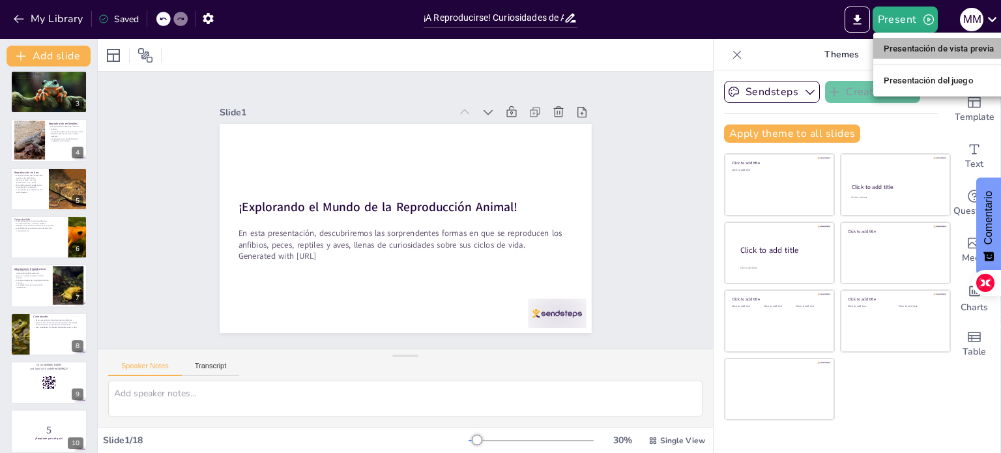
click at [900, 52] on font "Presentación de vista previa" at bounding box center [939, 49] width 111 height 10
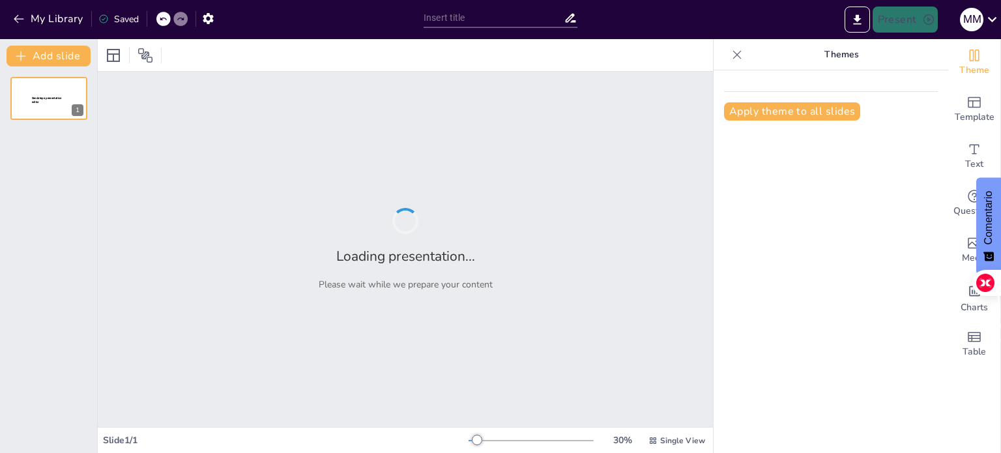
type input "¡A Reproducirse! Curiosidades de Anfibios, Peces, Reptiles y Aves"
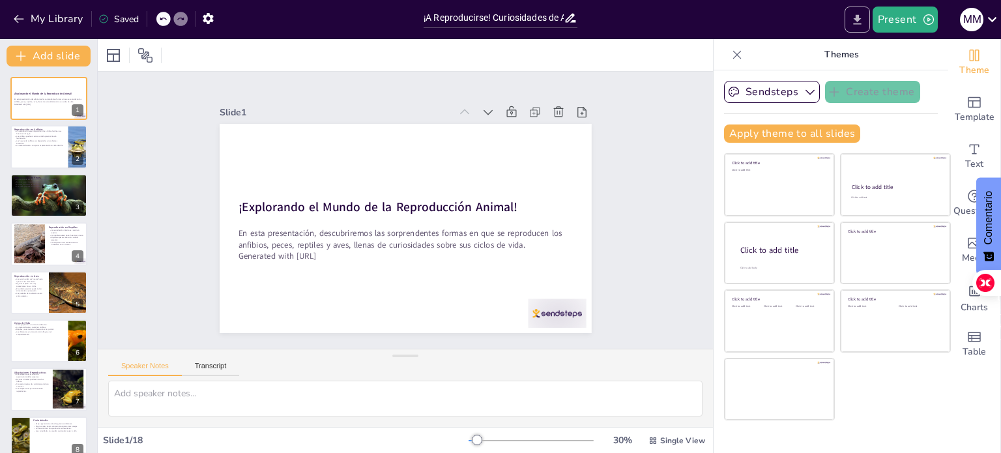
checkbox input "true"
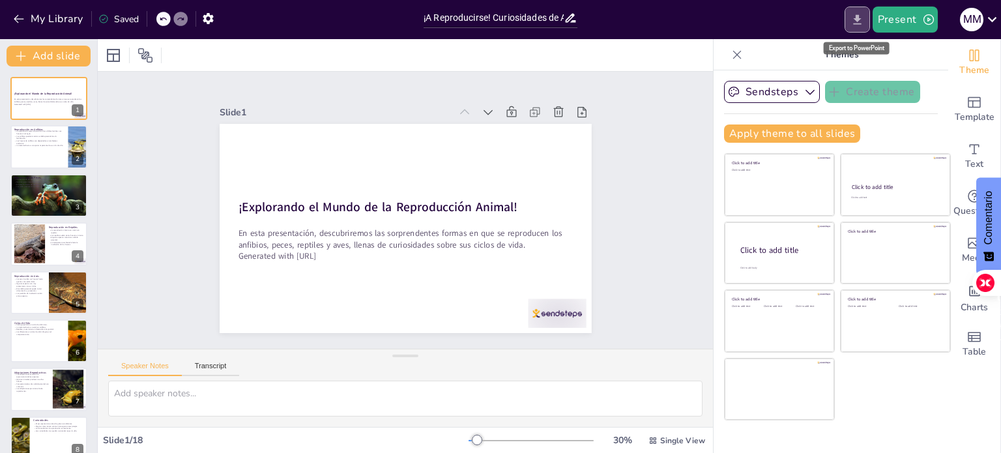
click at [858, 17] on icon "Export to PowerPoint" at bounding box center [857, 19] width 8 height 10
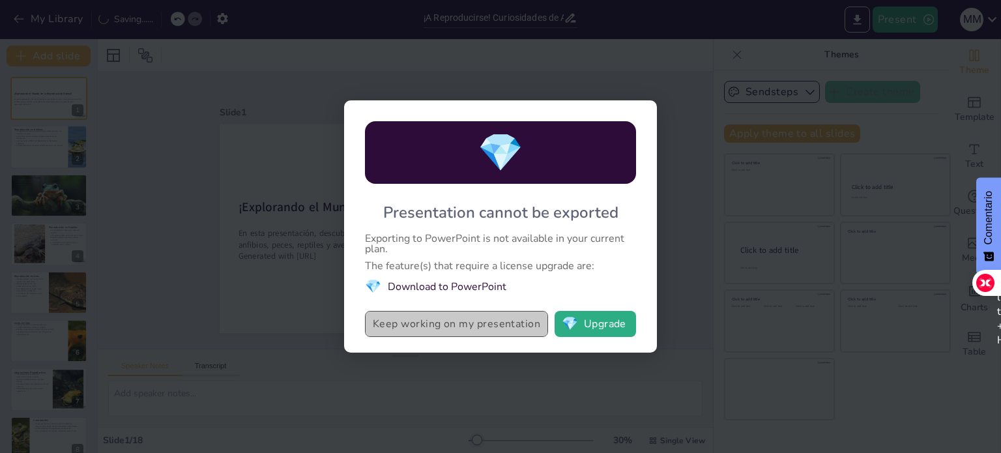
click at [514, 318] on button "Keep working on my presentation" at bounding box center [456, 324] width 183 height 26
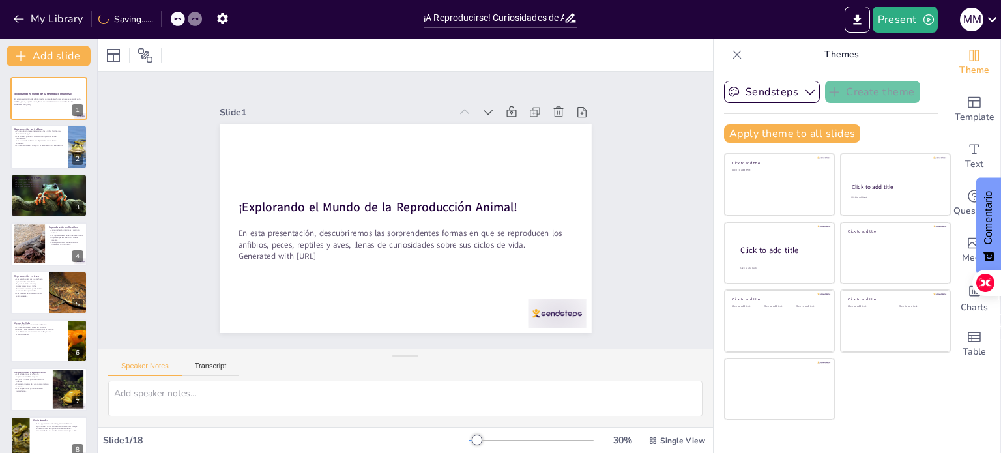
checkbox input "true"
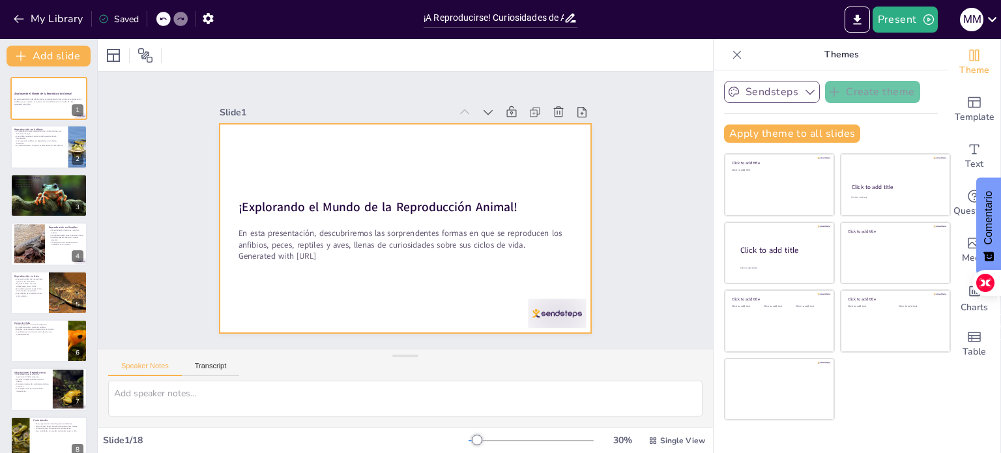
checkbox input "true"
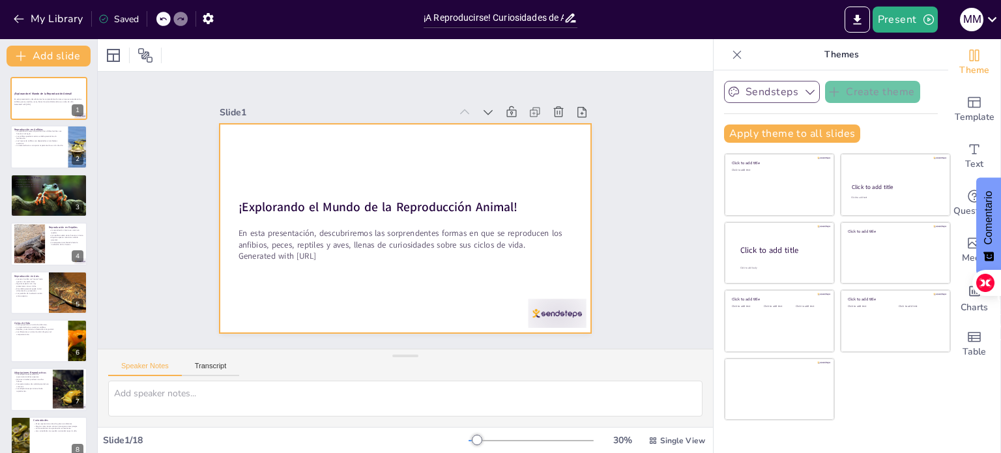
checkbox input "true"
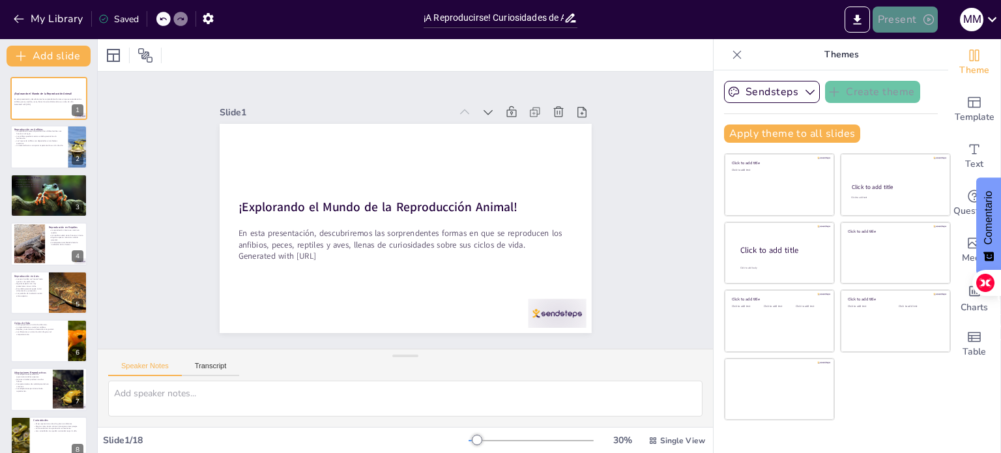
click at [900, 20] on button "Present" at bounding box center [905, 20] width 65 height 26
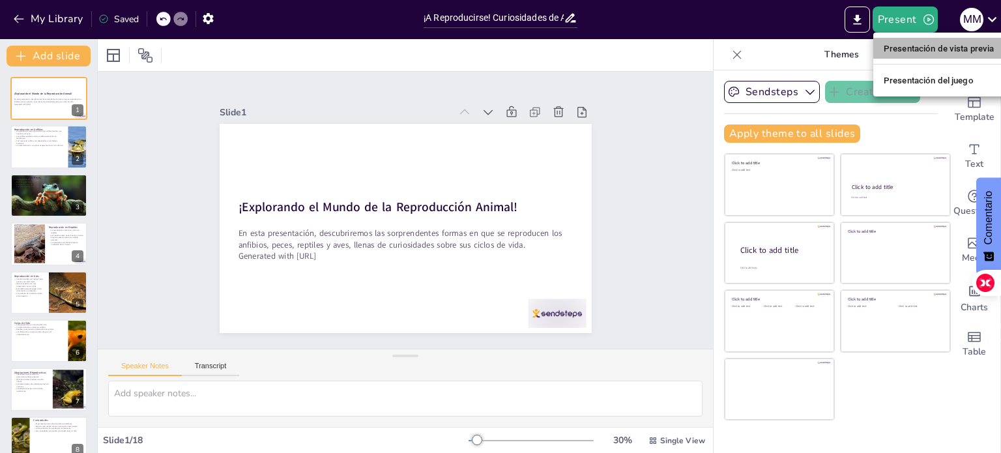
click at [902, 48] on font "Presentación de vista previa" at bounding box center [939, 49] width 111 height 10
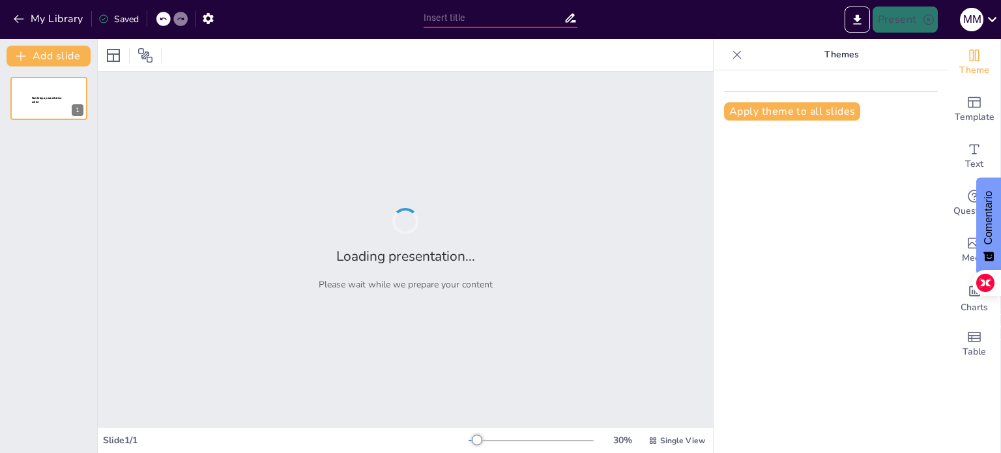
type input "¡A Reproducirse! Curiosidades de Anfibios, Peces, Reptiles y Aves"
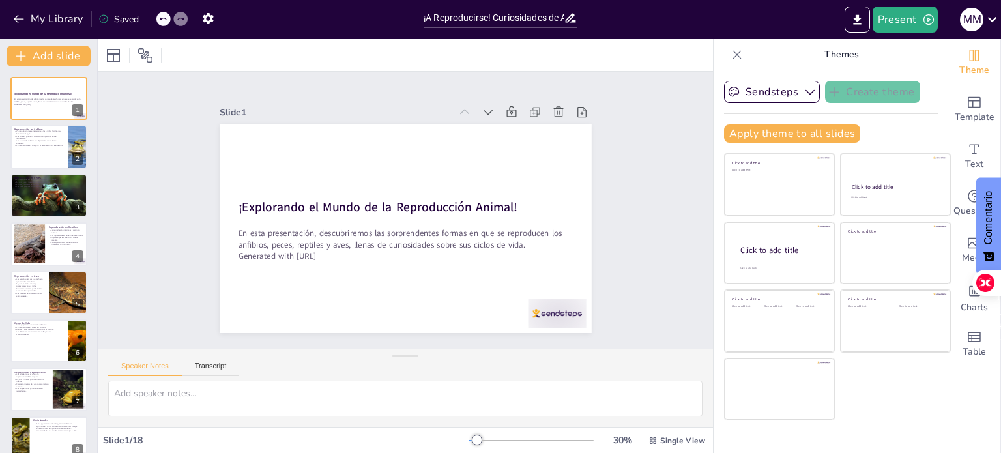
checkbox input "true"
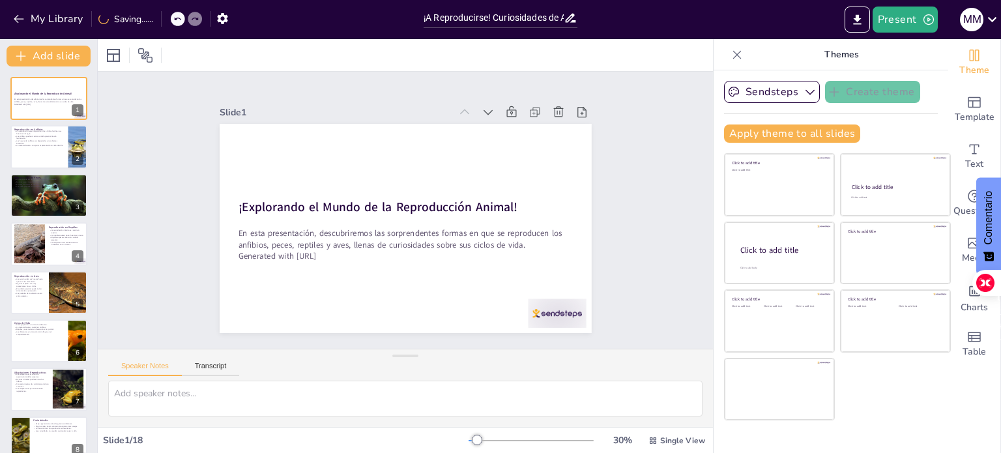
checkbox input "true"
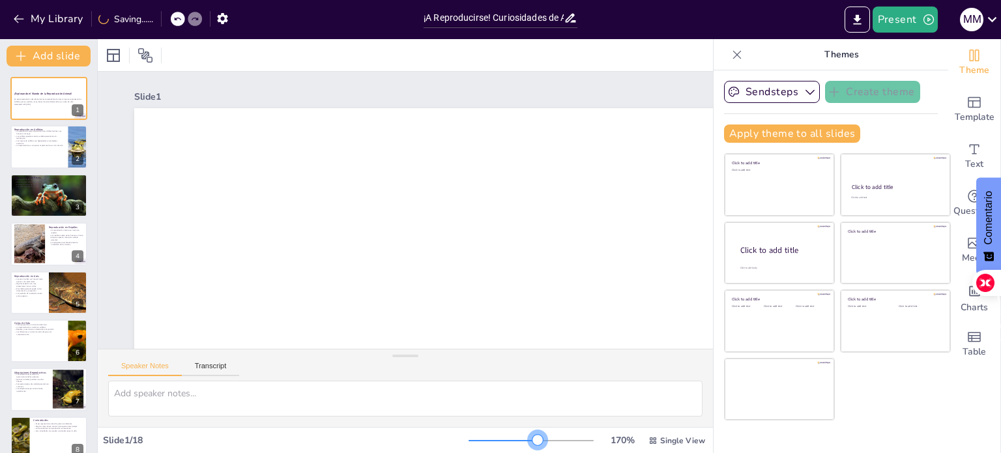
click at [529, 439] on div at bounding box center [531, 441] width 125 height 10
checkbox input "true"
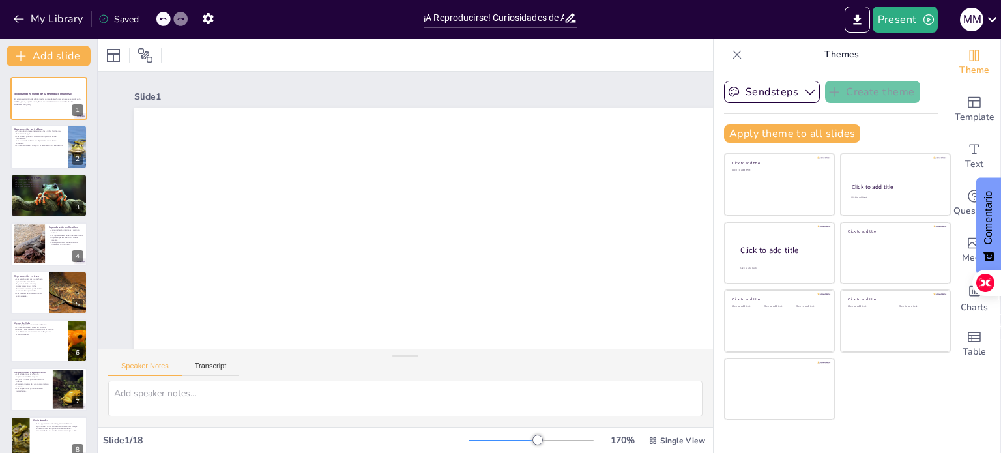
checkbox input "true"
click at [497, 439] on div at bounding box center [531, 441] width 125 height 10
checkbox input "true"
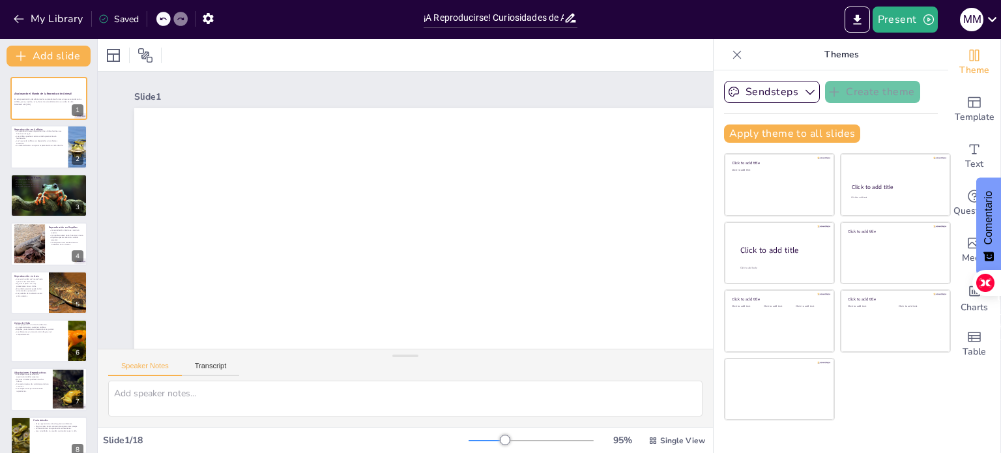
checkbox input "true"
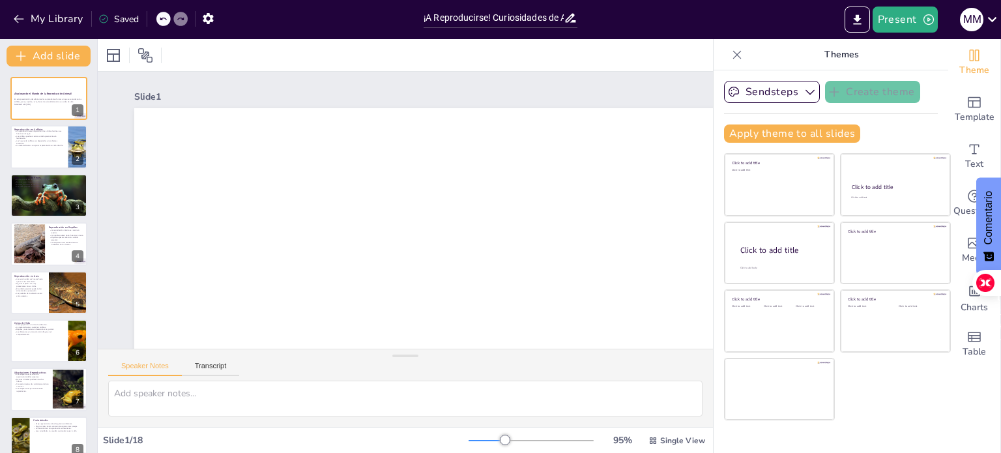
checkbox input "true"
click at [909, 22] on button "Present" at bounding box center [905, 20] width 65 height 26
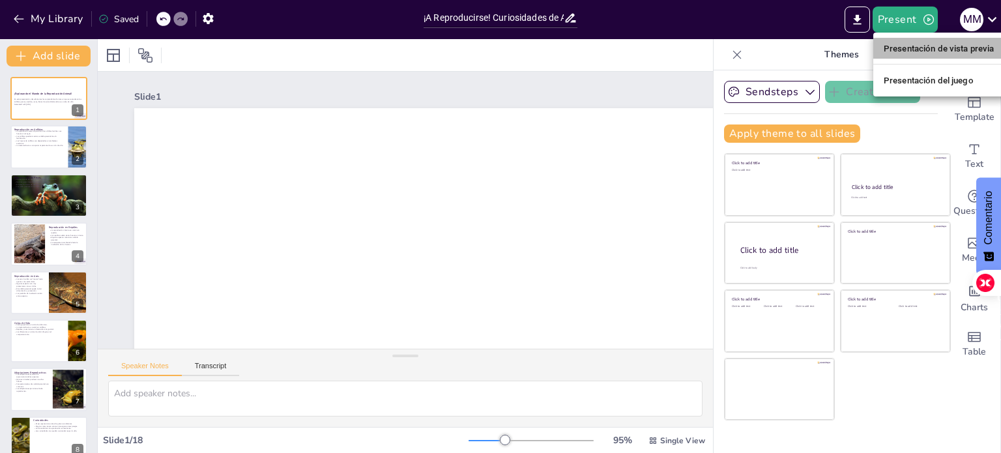
click at [908, 44] on font "Presentación de vista previa" at bounding box center [939, 49] width 111 height 10
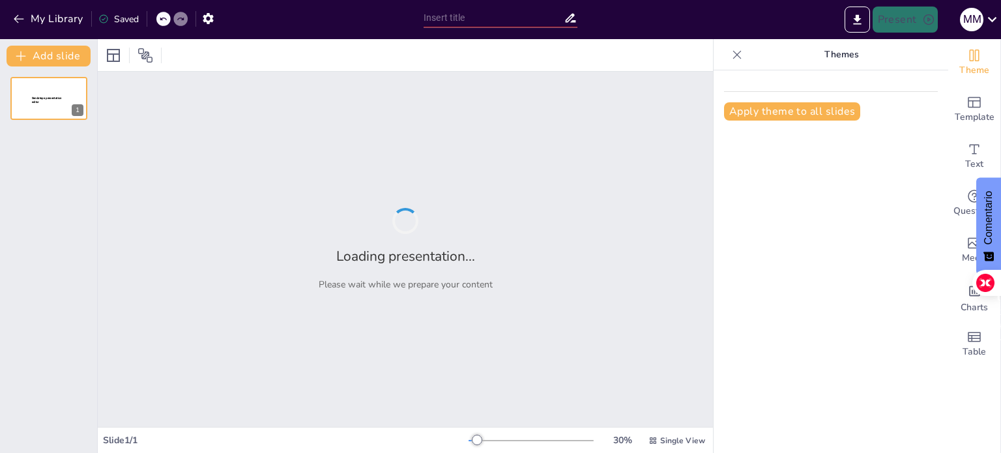
type input "¡A Reproducirse! Curiosidades de Anfibios, Peces, Reptiles y Aves"
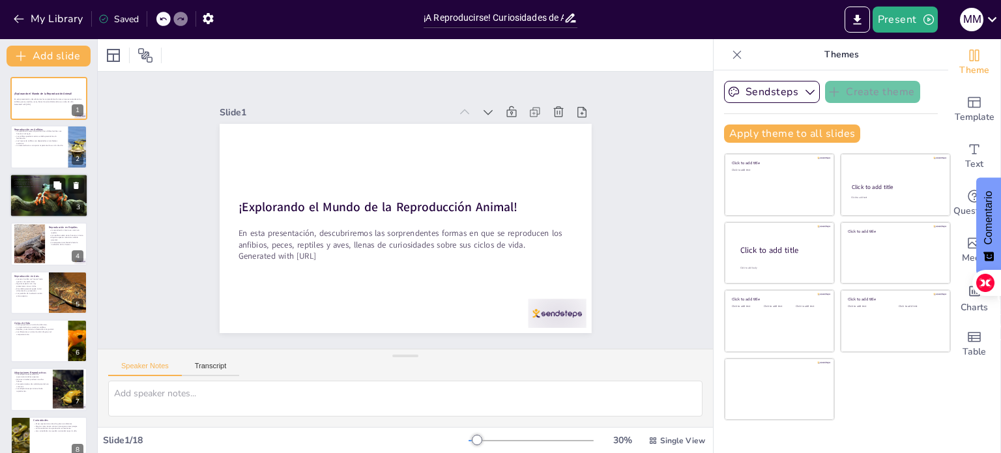
checkbox input "true"
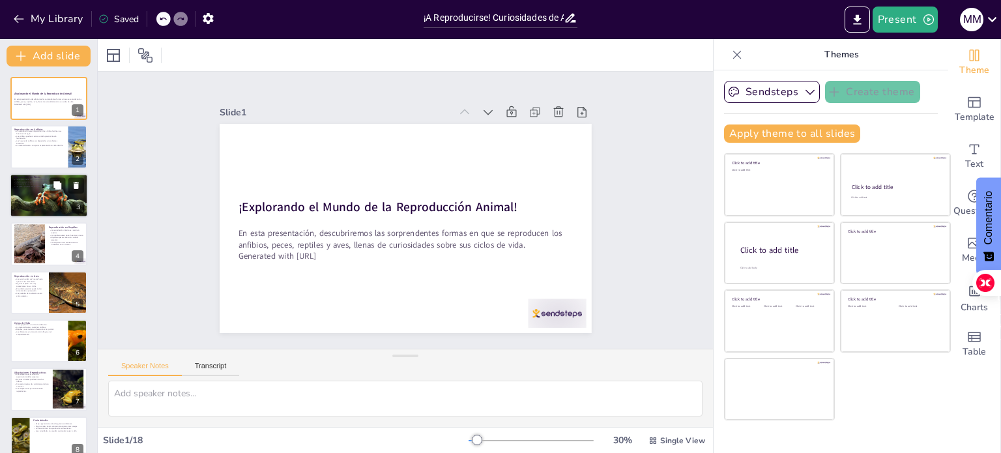
checkbox input "true"
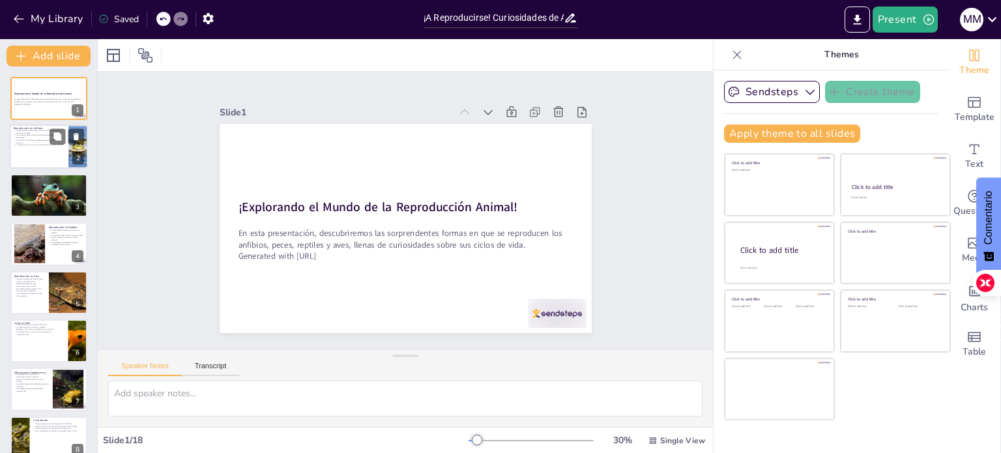
checkbox input "true"
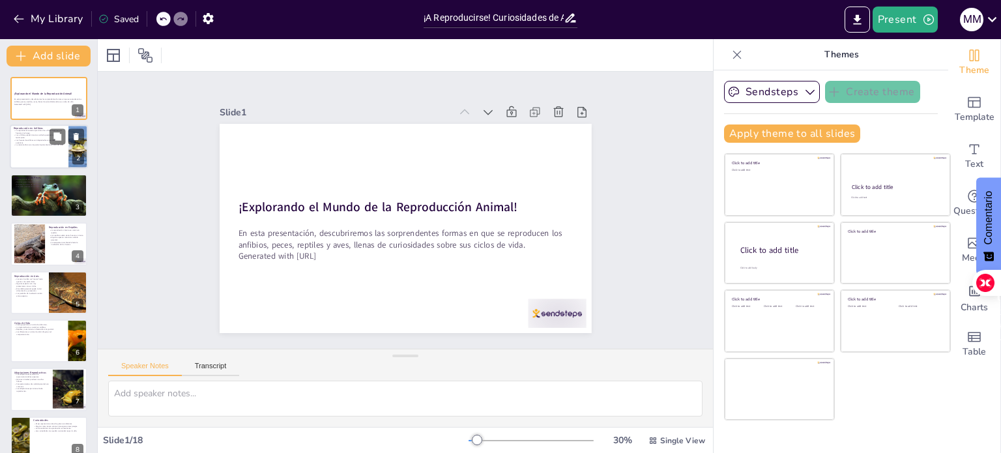
checkbox input "true"
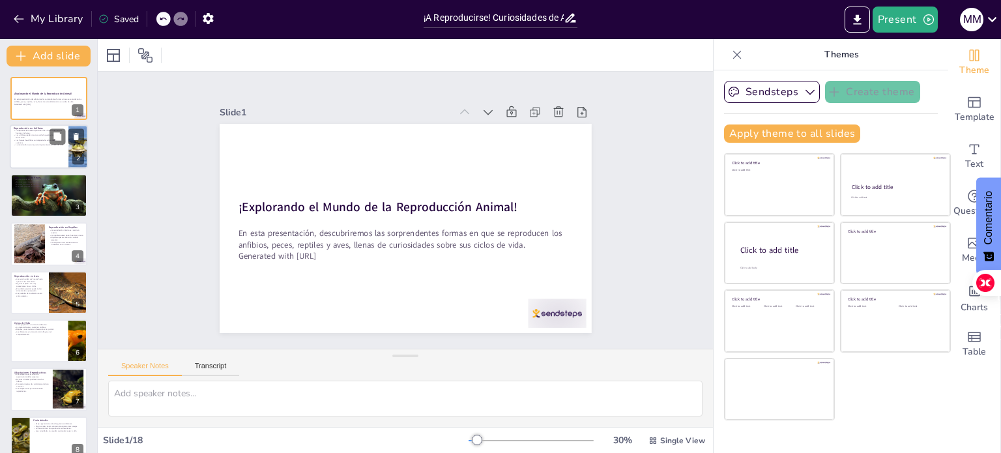
checkbox input "true"
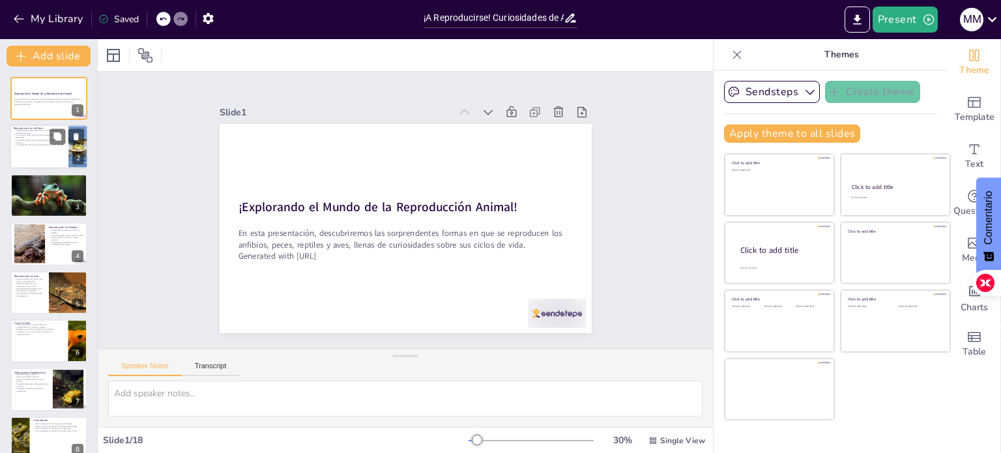
click at [38, 150] on div at bounding box center [49, 147] width 78 height 44
type textarea "Lo ipsumdolorsi ametcon ad elitsedd ei te incidid utlaboreet dol mag aliquae ad…"
checkbox input "true"
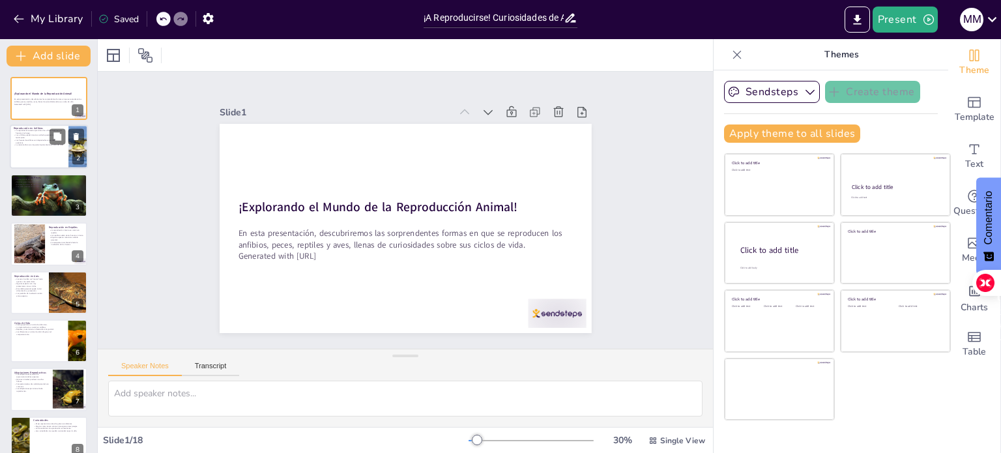
checkbox input "true"
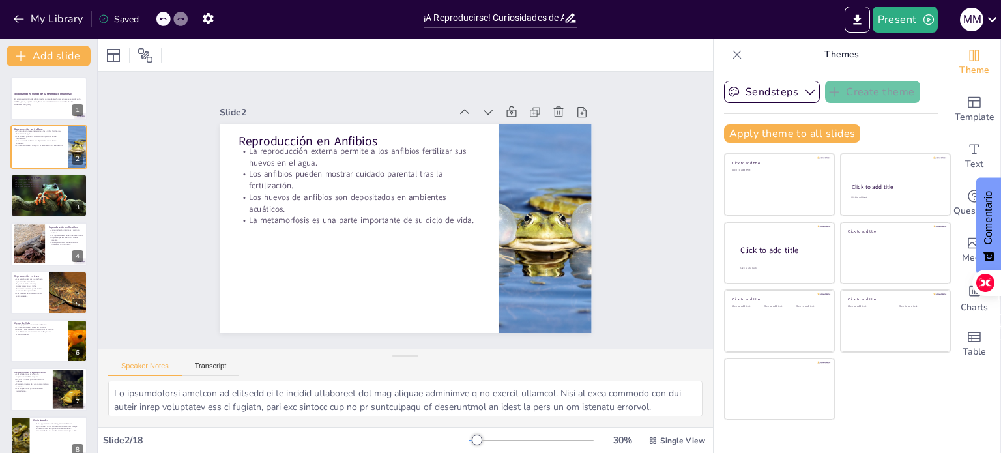
checkbox input "true"
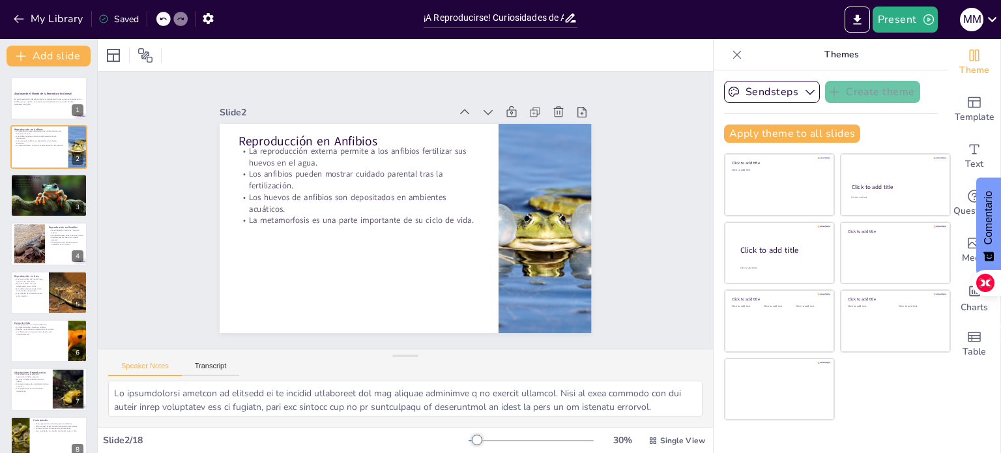
checkbox input "true"
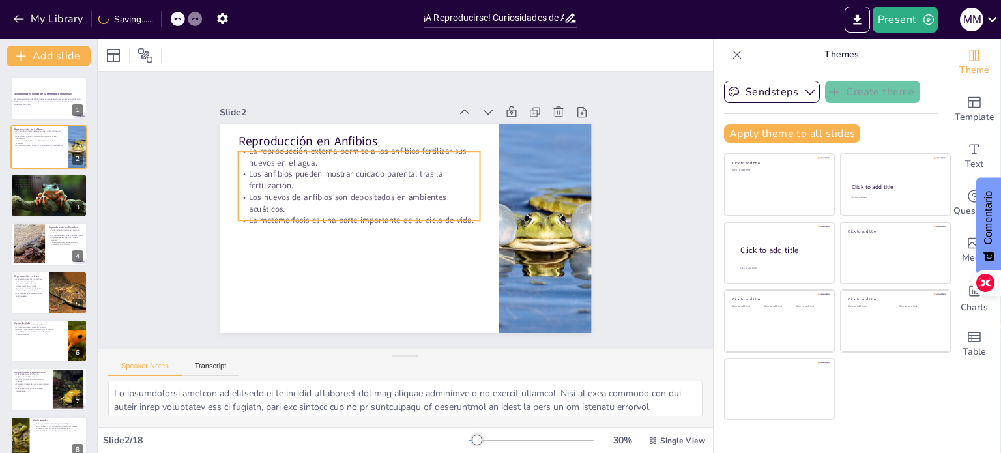
checkbox input "true"
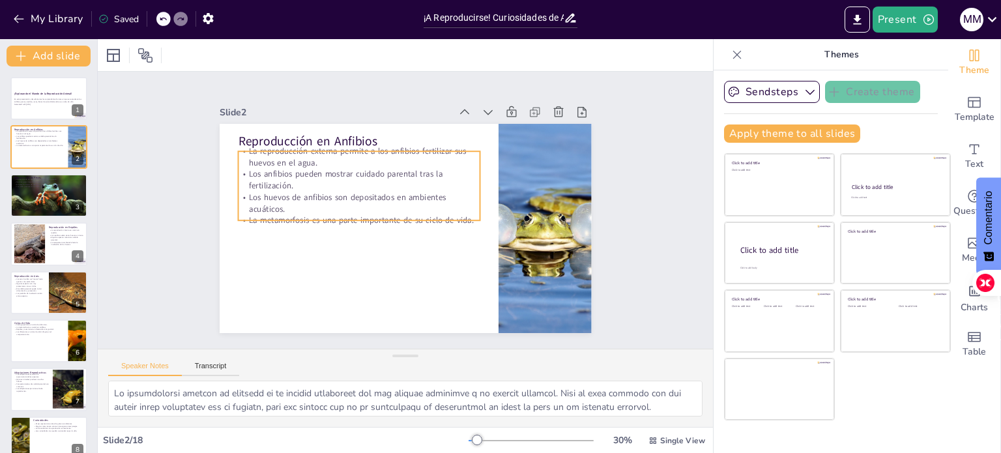
checkbox input "true"
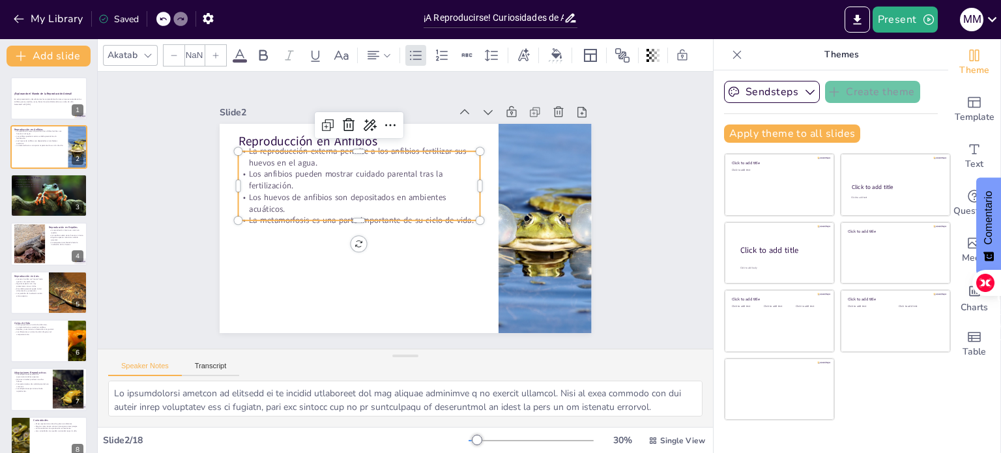
click at [349, 191] on p "Los huevos de anfibios son depositados en ambientes acuáticos." at bounding box center [397, 163] width 97 height 237
checkbox input "true"
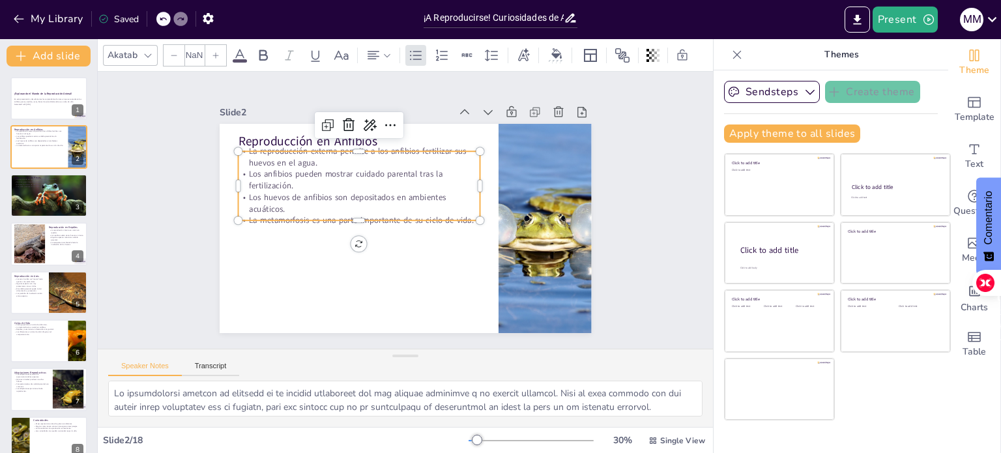
checkbox input "true"
type input "32"
checkbox input "true"
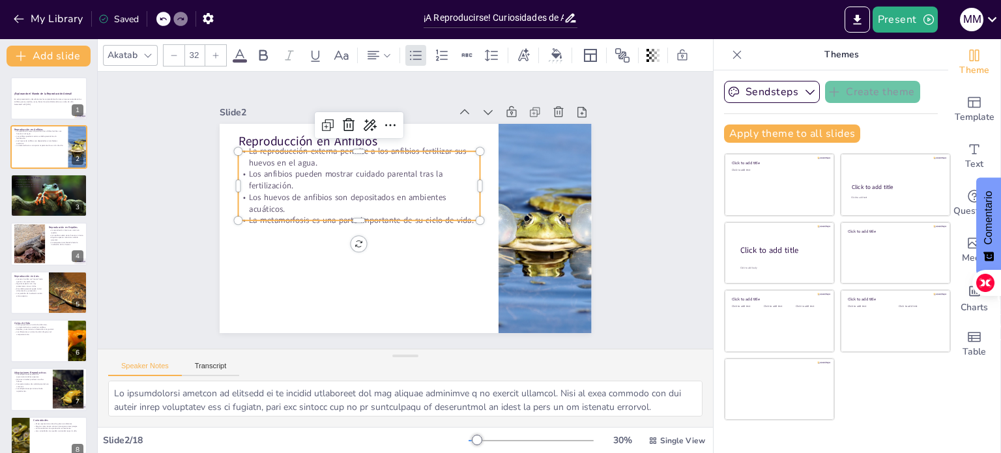
checkbox input "true"
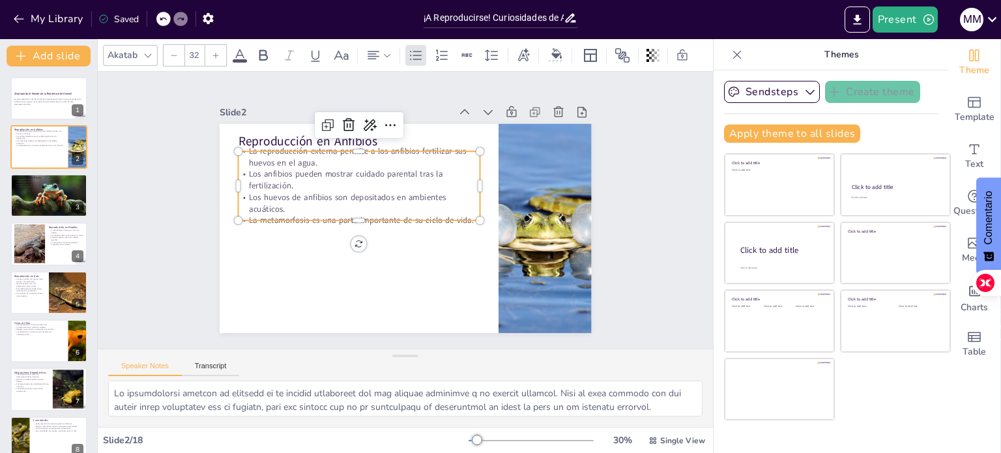
checkbox input "true"
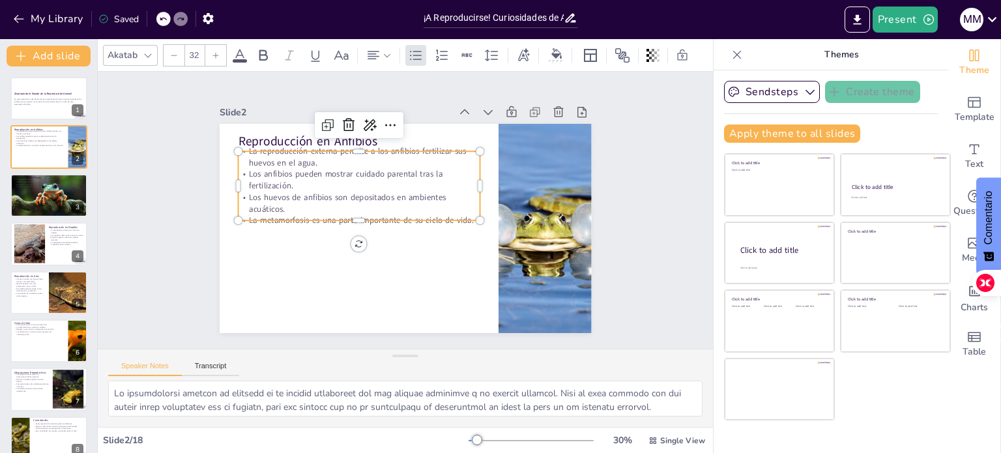
checkbox input "true"
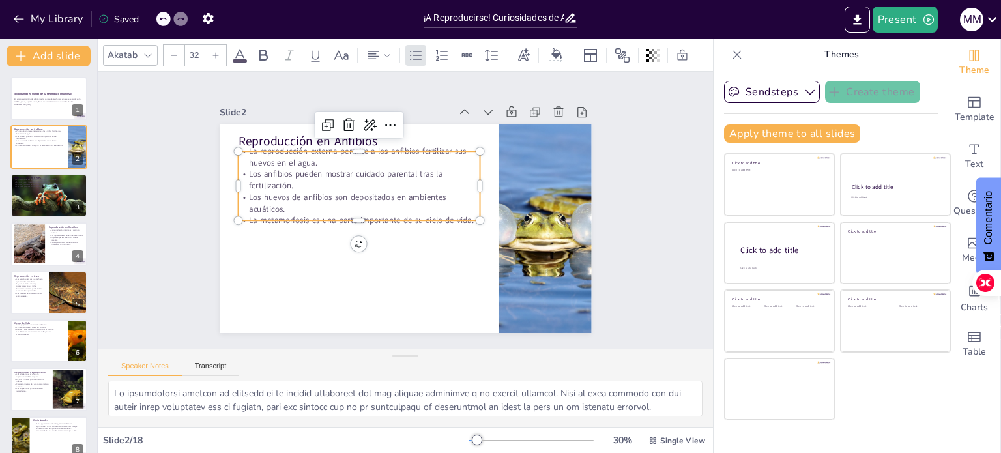
checkbox input "true"
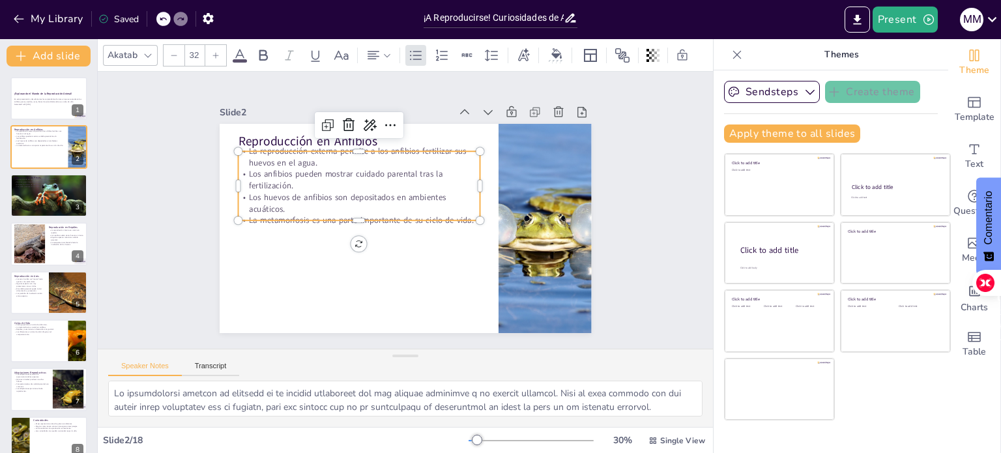
checkbox input "true"
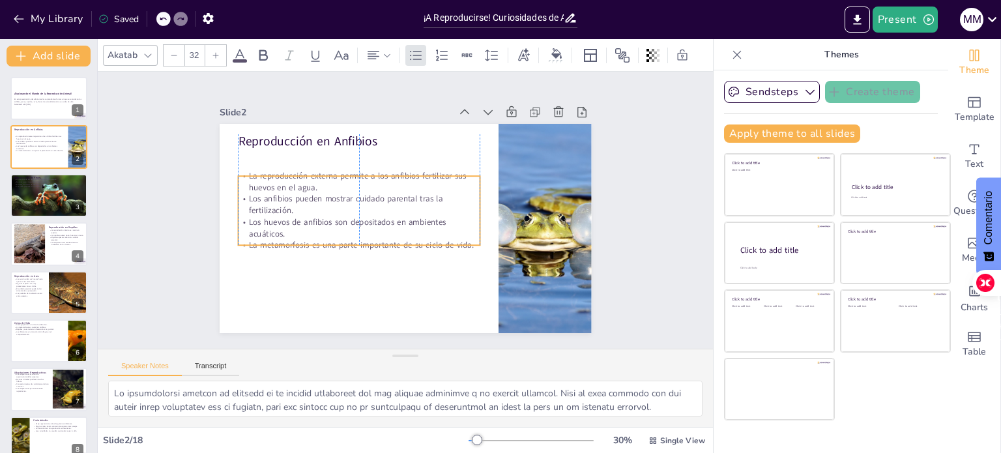
checkbox input "true"
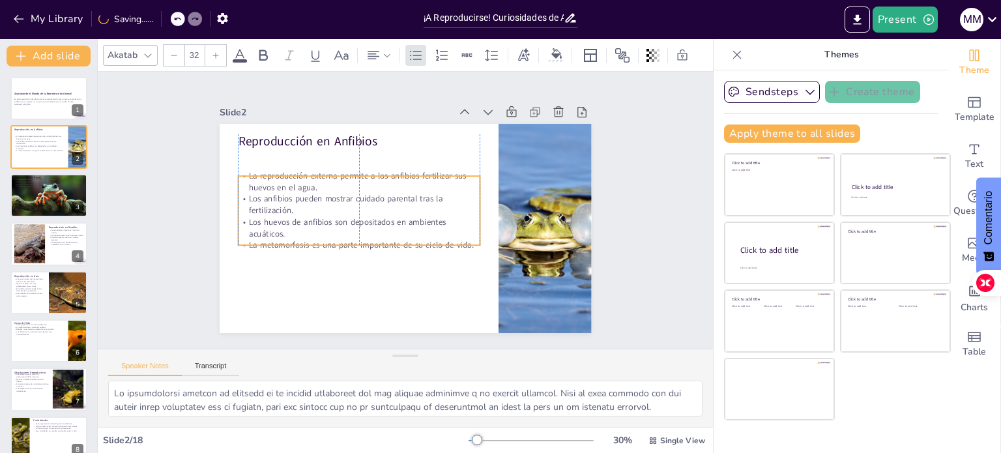
checkbox input "true"
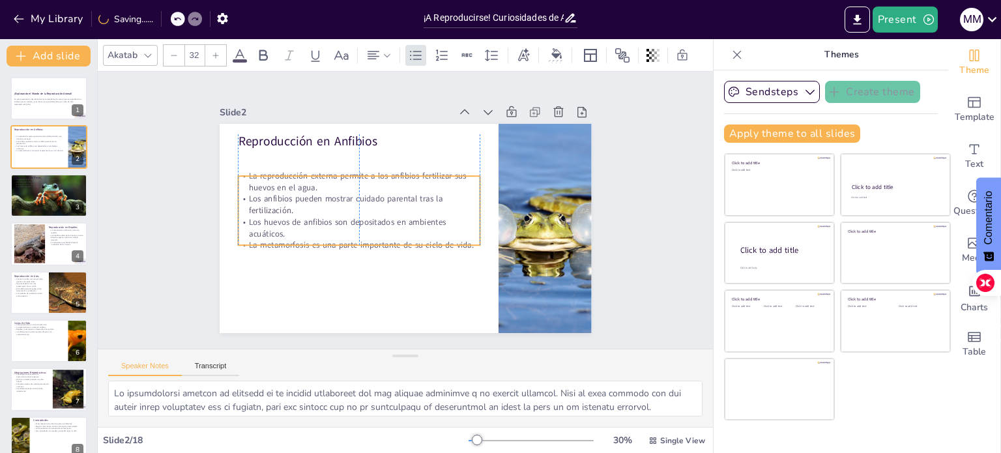
checkbox input "true"
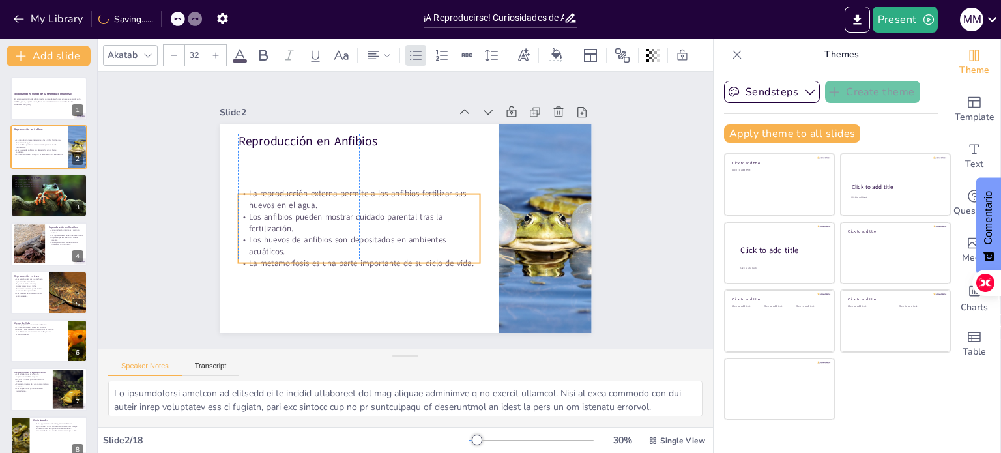
checkbox input "true"
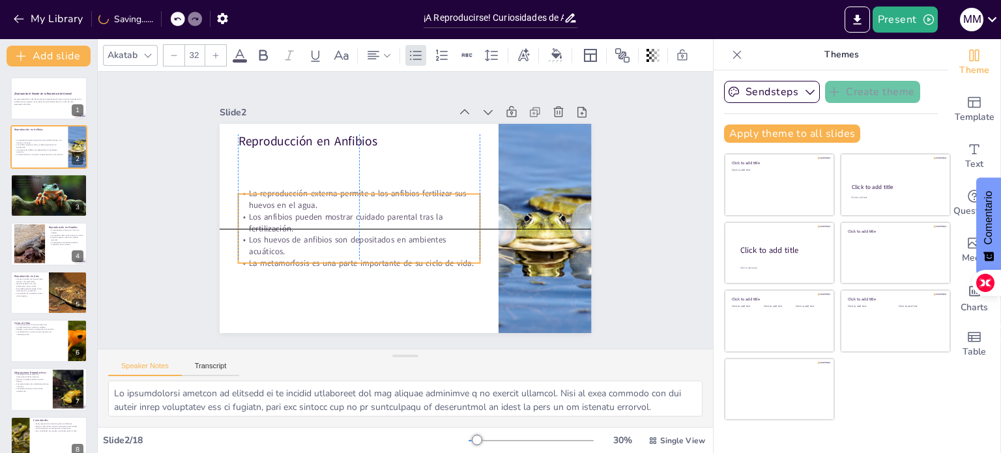
checkbox input "true"
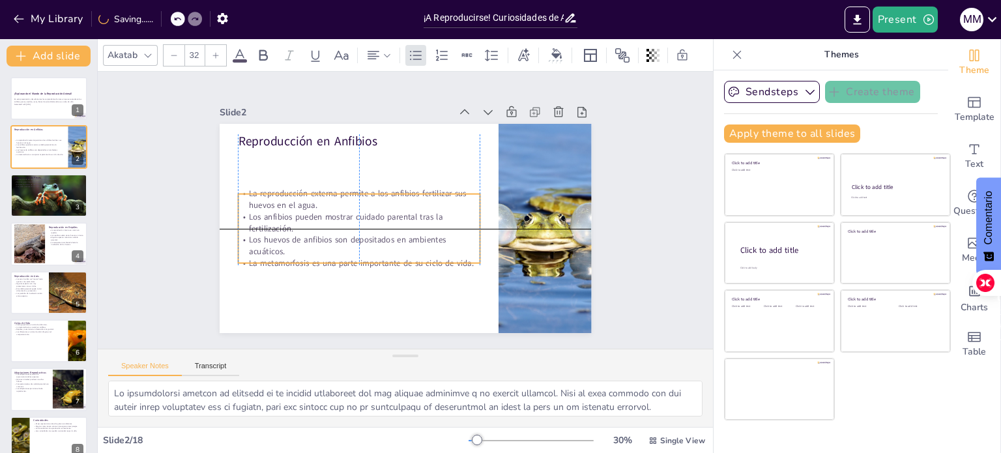
checkbox input "true"
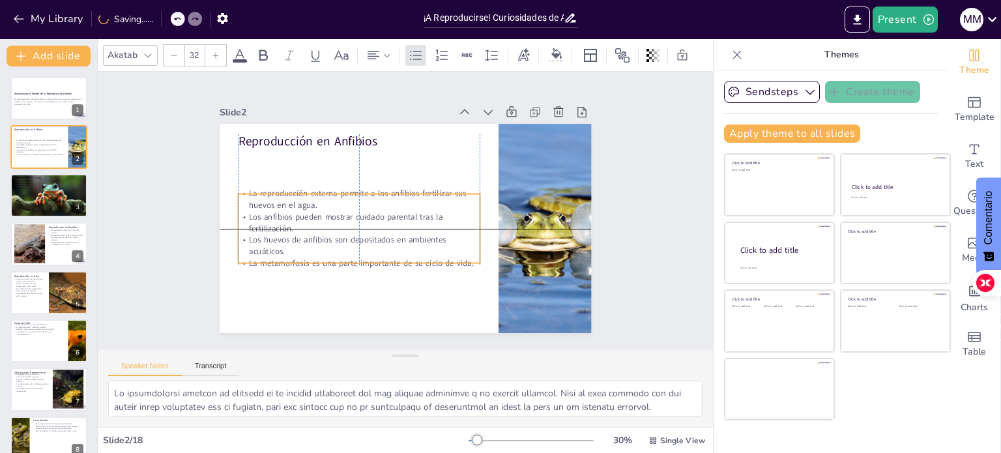
checkbox input "true"
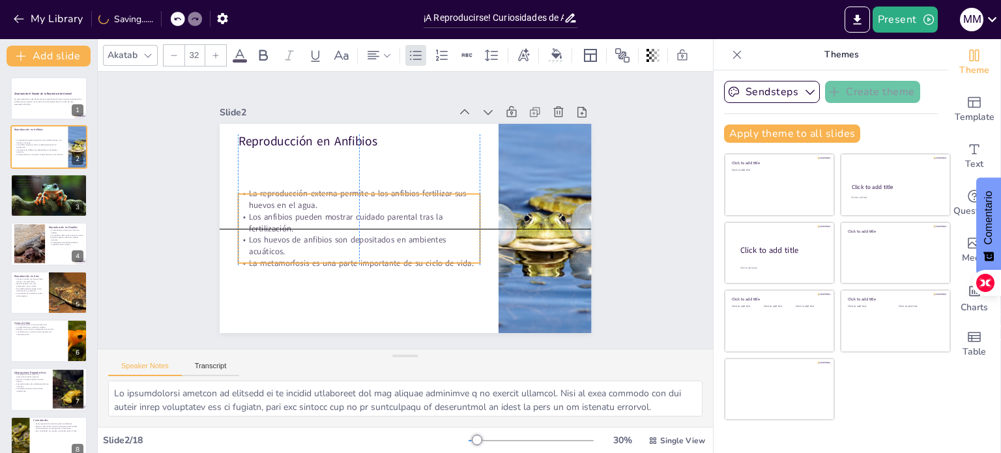
drag, startPoint x: 325, startPoint y: 213, endPoint x: 327, endPoint y: 259, distance: 45.7
click at [327, 259] on p "La metamorfosis es una parte importante de su ciclo de vida." at bounding box center [336, 218] width 188 height 170
checkbox input "true"
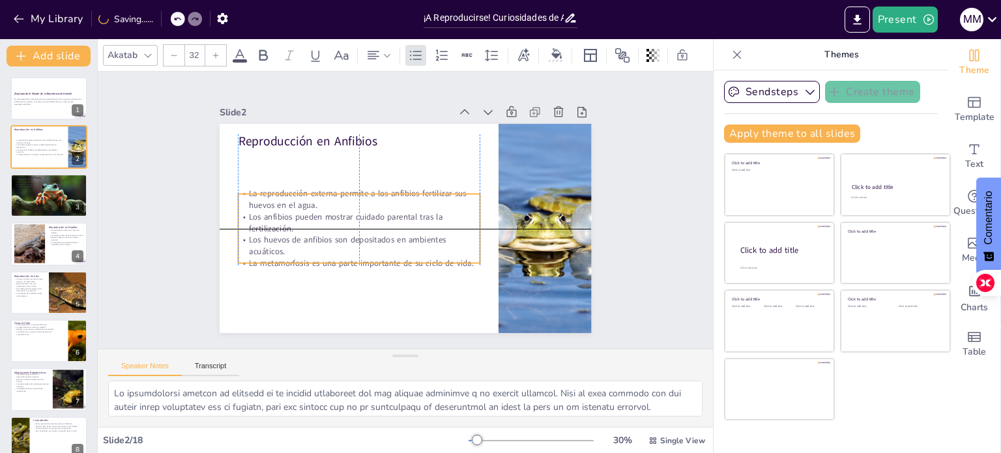
checkbox input "true"
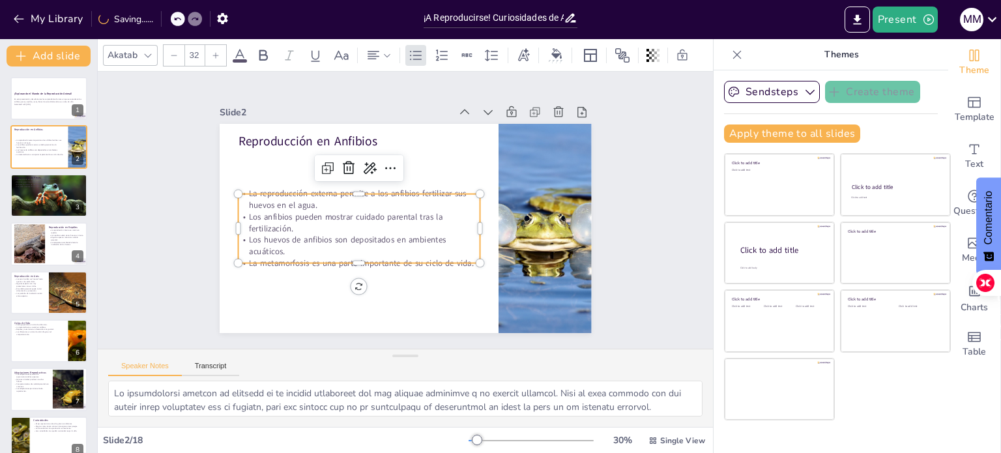
checkbox input "true"
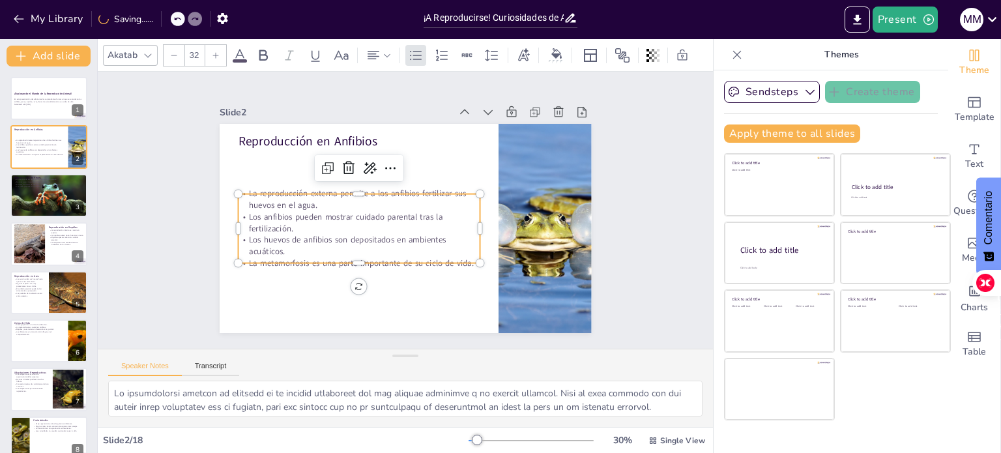
checkbox input "true"
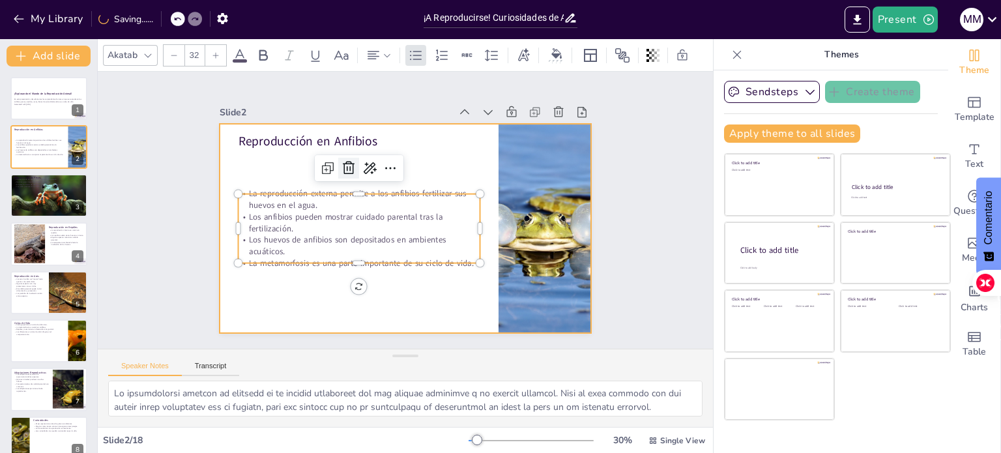
checkbox input "true"
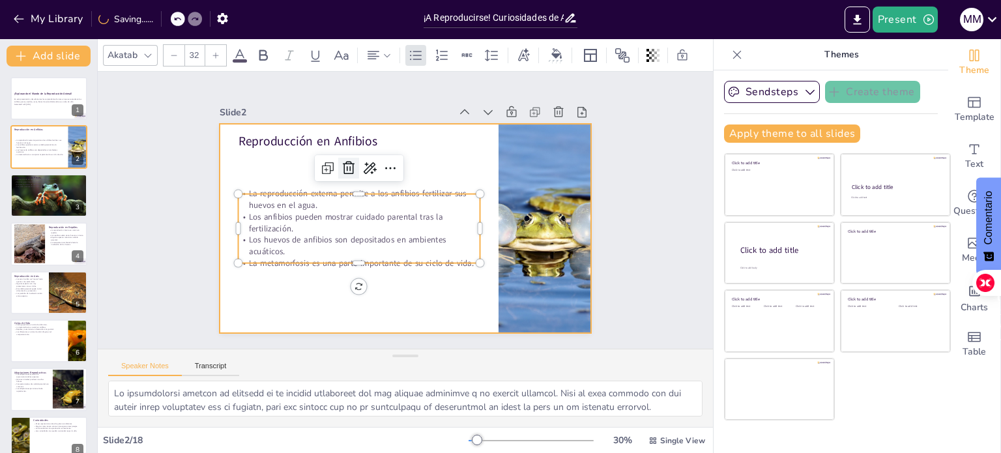
checkbox input "true"
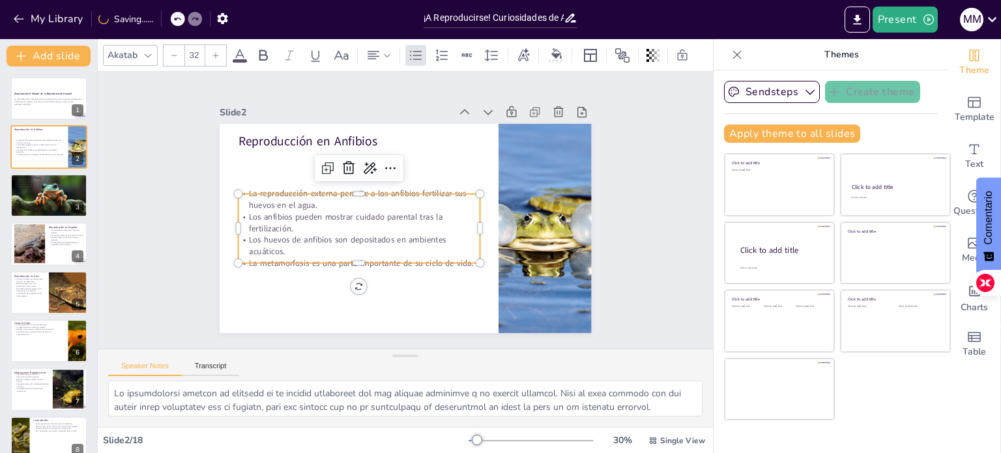
checkbox input "true"
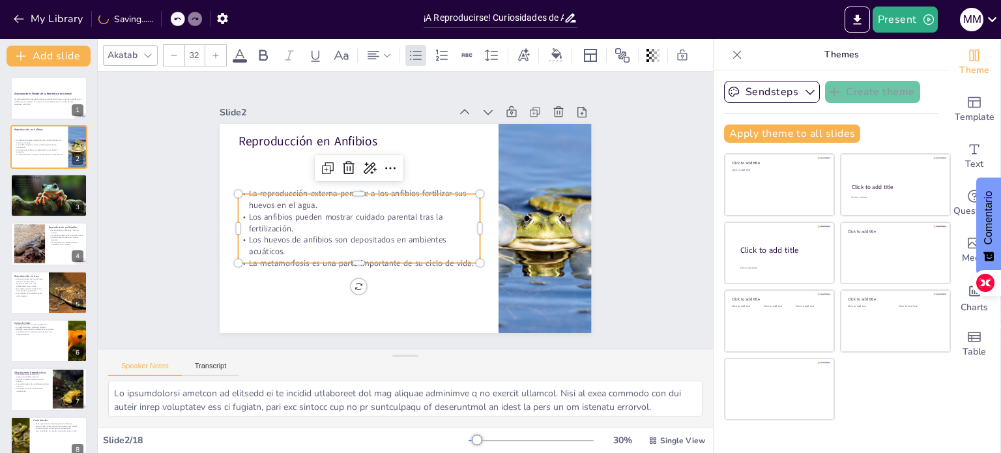
checkbox input "true"
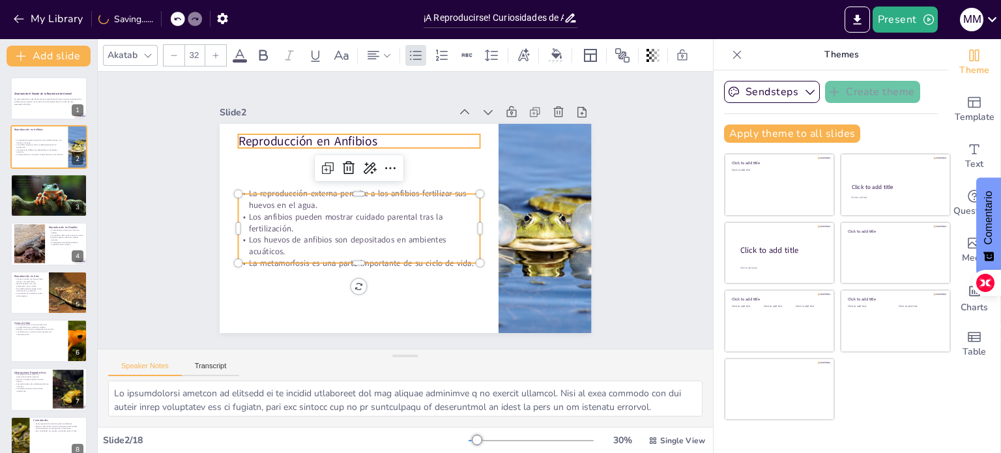
checkbox input "true"
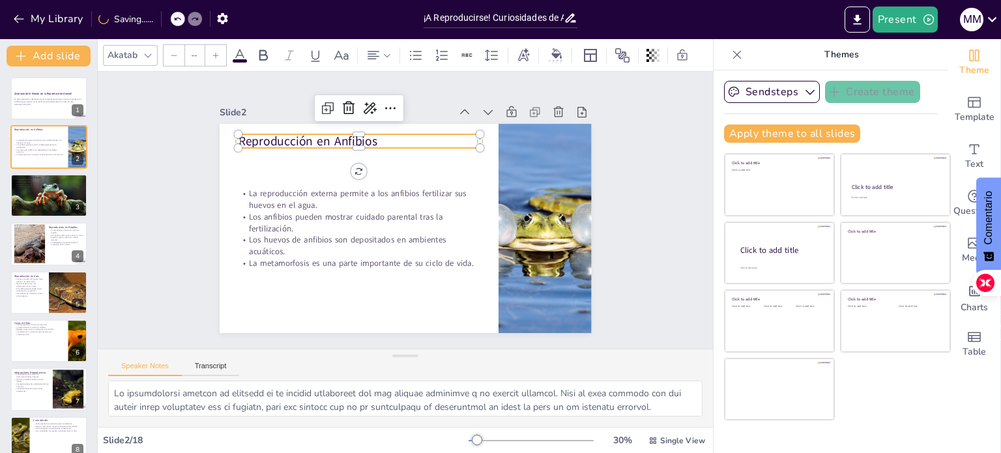
type input "48"
click at [448, 137] on p "Reproducción en Anfibios" at bounding box center [469, 157] width 42 height 243
checkbox input "true"
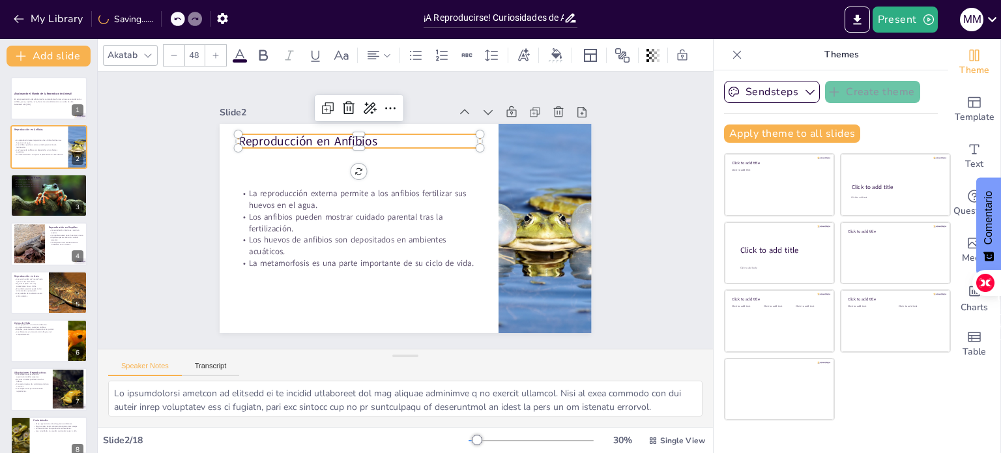
checkbox input "true"
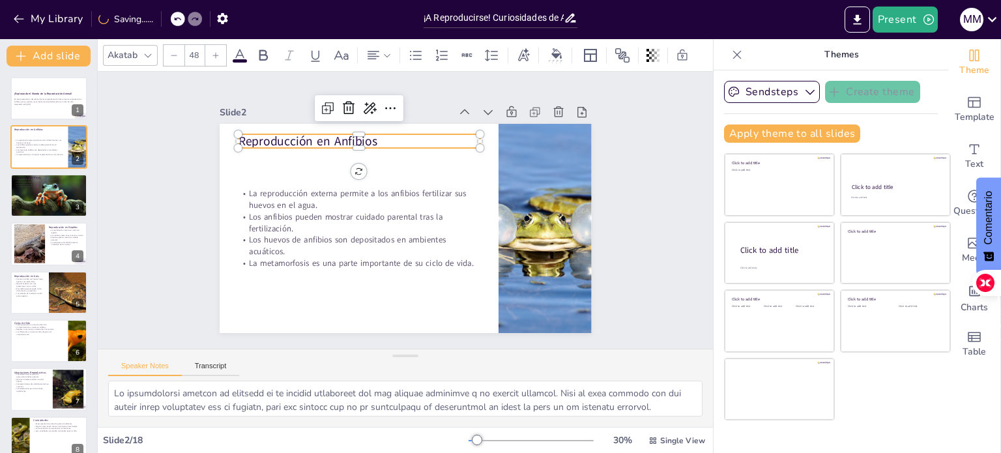
checkbox input "true"
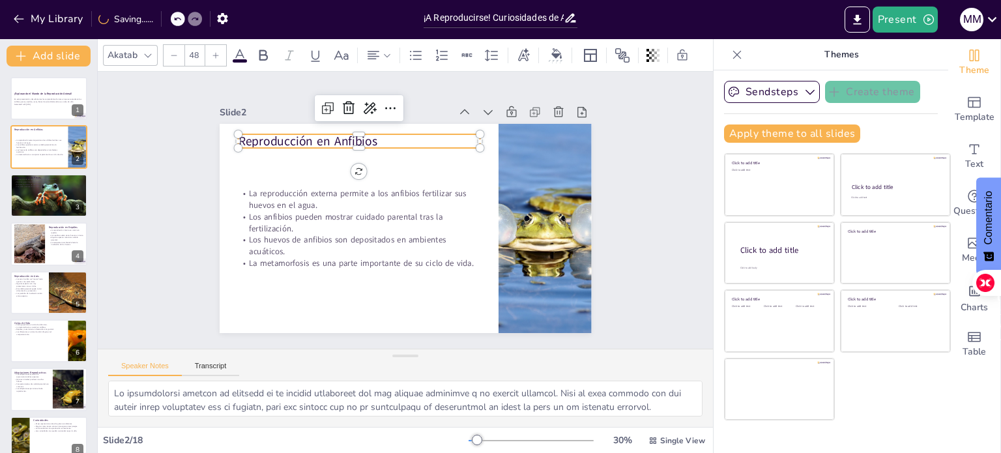
checkbox input "true"
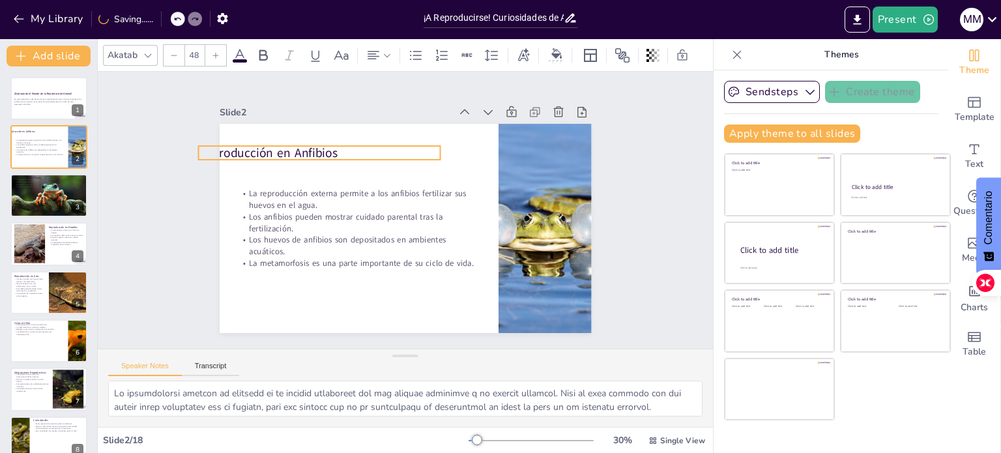
checkbox input "true"
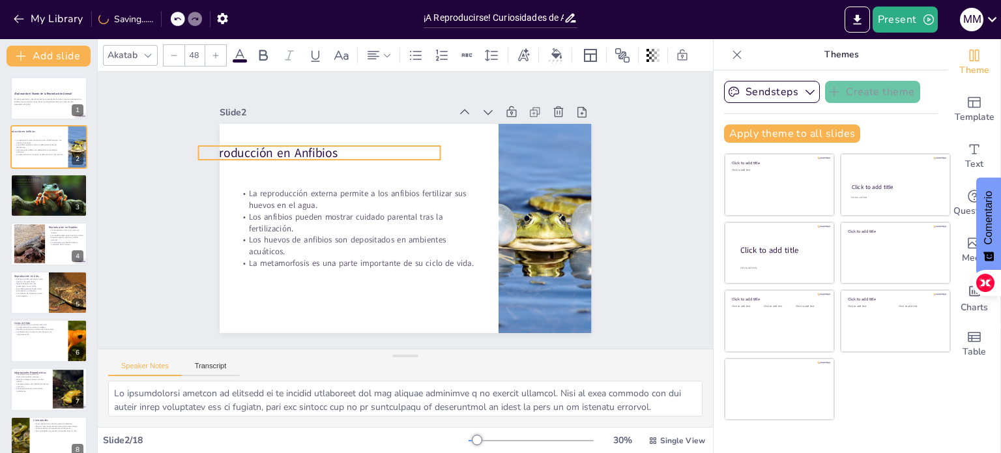
checkbox input "true"
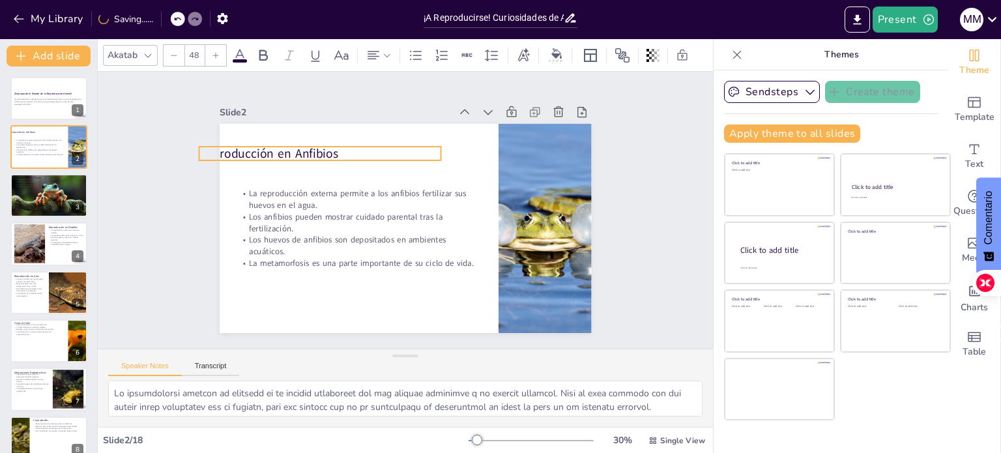
drag, startPoint x: 378, startPoint y: 132, endPoint x: 339, endPoint y: 145, distance: 41.0
click at [339, 145] on p "Reproducción en Anfibios" at bounding box center [309, 246] width 156 height 206
checkbox input "true"
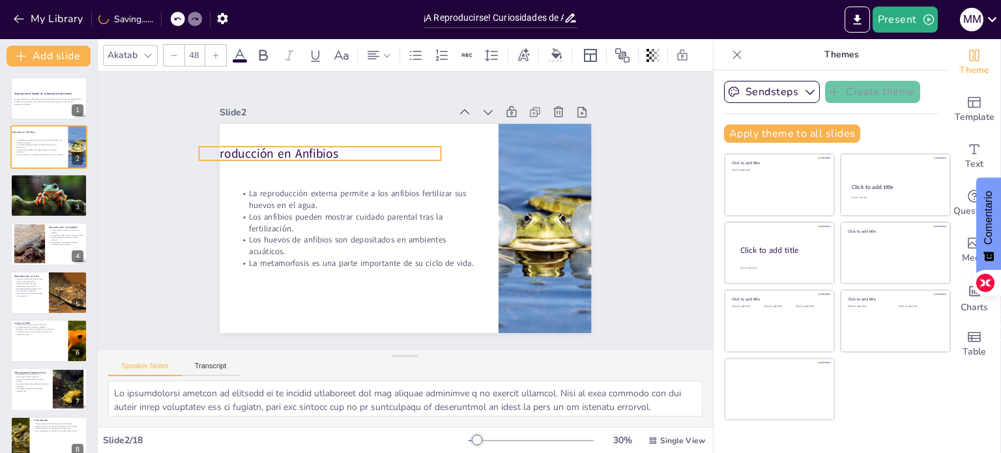
checkbox input "true"
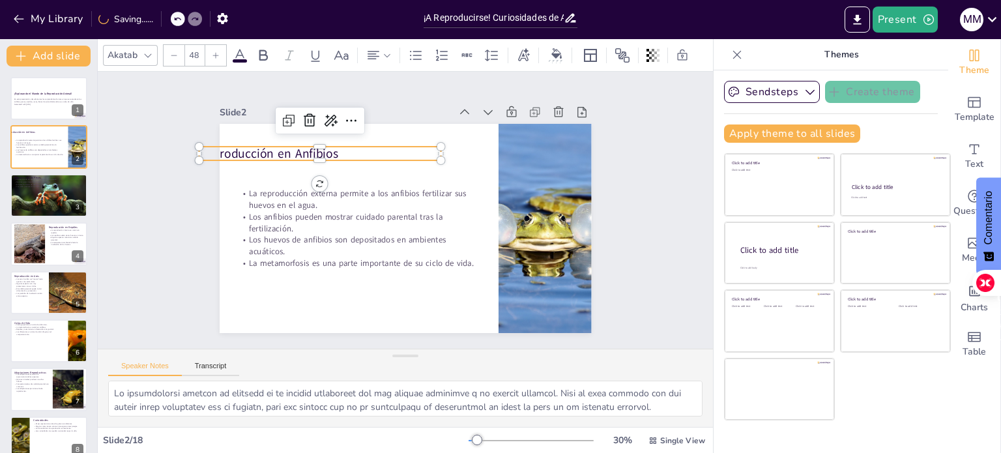
checkbox input "true"
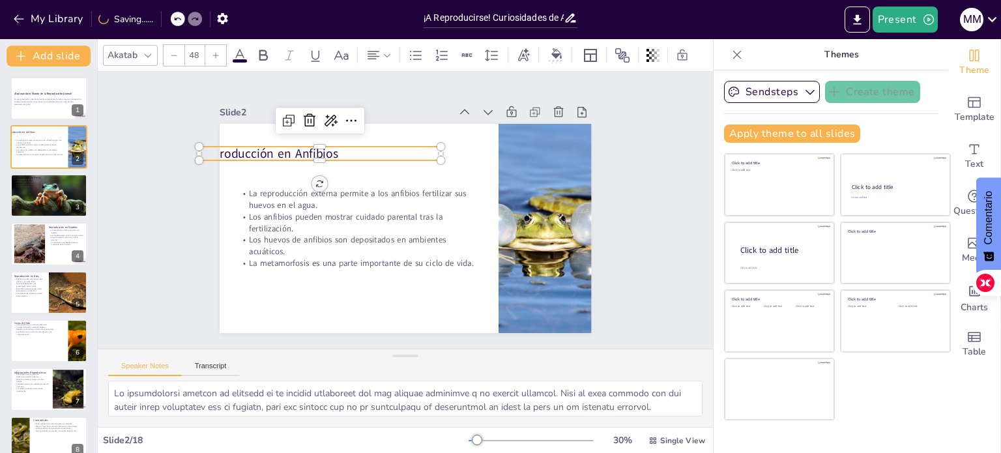
checkbox input "true"
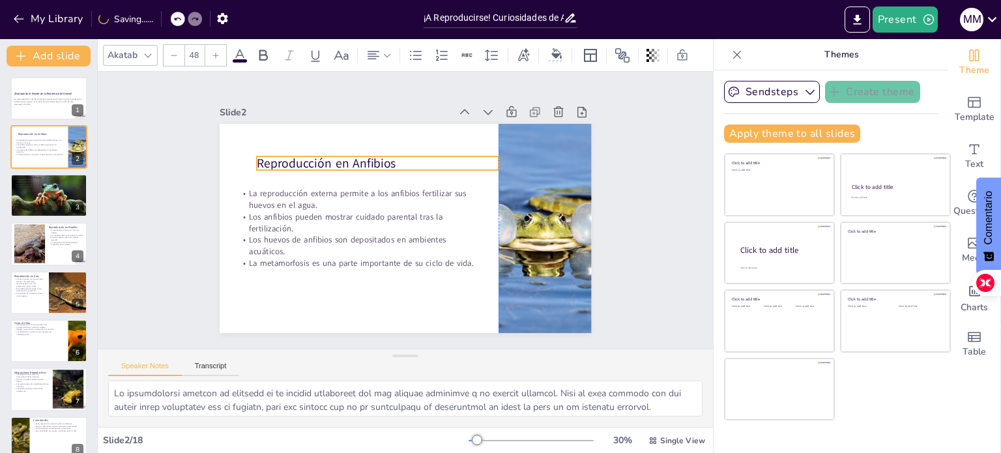
drag, startPoint x: 359, startPoint y: 149, endPoint x: 411, endPoint y: 159, distance: 53.7
click at [413, 159] on p "Reproducción en Anfibios" at bounding box center [458, 197] width 91 height 235
drag, startPoint x: 394, startPoint y: 161, endPoint x: 378, endPoint y: 161, distance: 15.6
click at [378, 195] on p "Reproducción en Anfibios" at bounding box center [463, 240] width 235 height 91
click at [59, 207] on div at bounding box center [49, 195] width 88 height 44
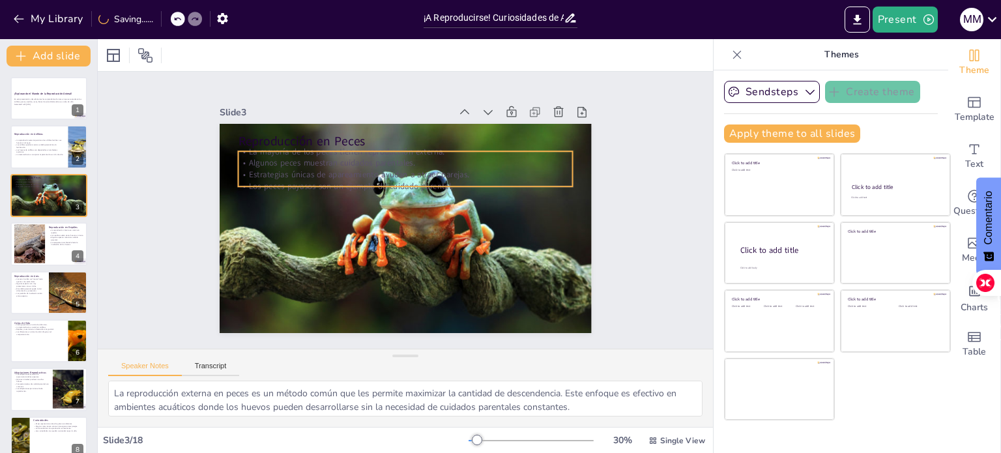
click at [342, 185] on div "Reproducción en Peces La mayoría de los peces tienen reproducción externa. Algu…" at bounding box center [420, 200] width 388 height 424
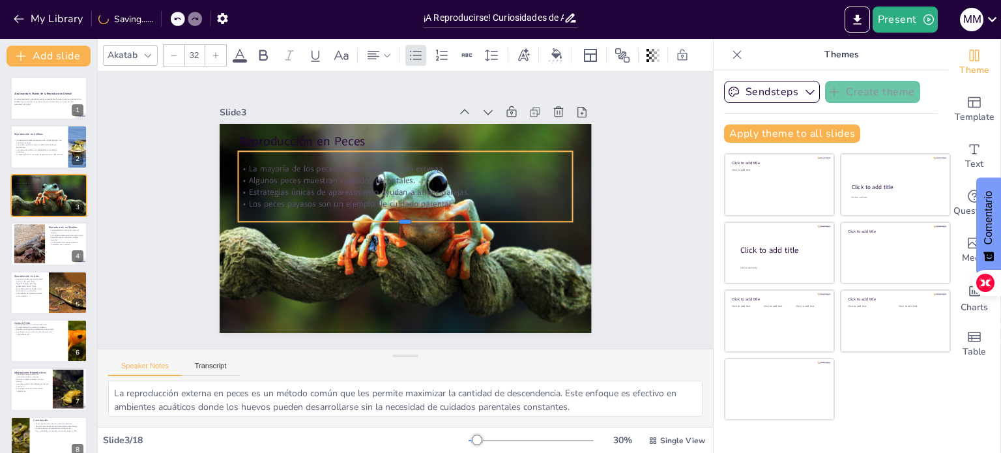
drag, startPoint x: 342, startPoint y: 182, endPoint x: 340, endPoint y: 217, distance: 35.3
click at [340, 217] on div at bounding box center [407, 194] width 334 height 46
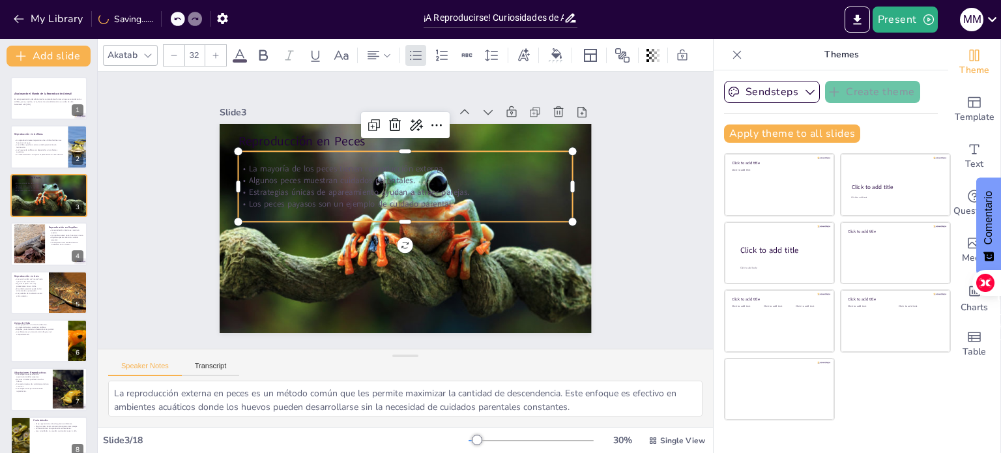
click at [424, 193] on p "Los peces payasos son un ejemplo de cuidado parental." at bounding box center [410, 207] width 177 height 296
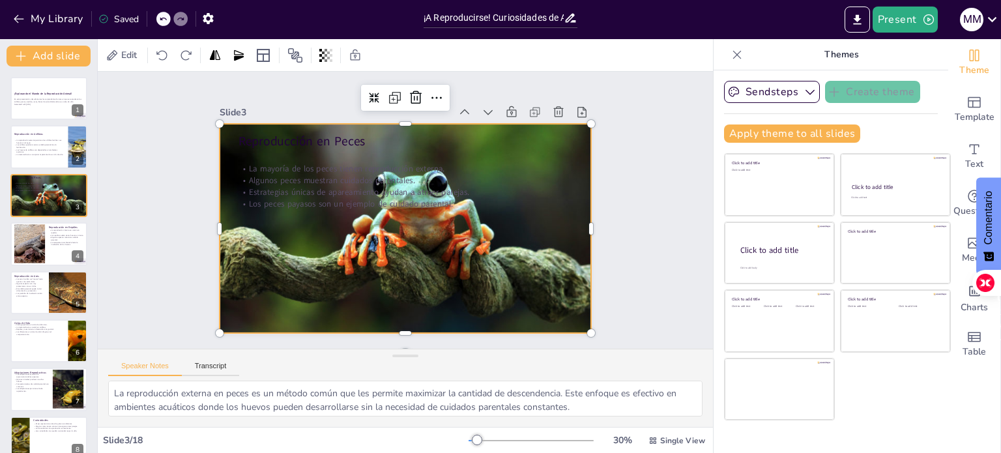
click at [443, 259] on div at bounding box center [419, 198] width 436 height 451
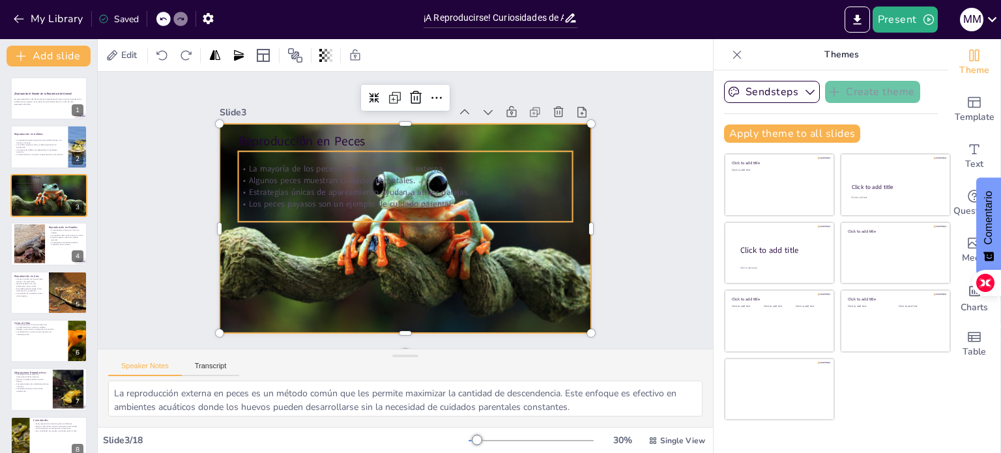
click at [448, 211] on p "Los peces payasos son un ejemplo de cuidado parental." at bounding box center [405, 217] width 335 height 12
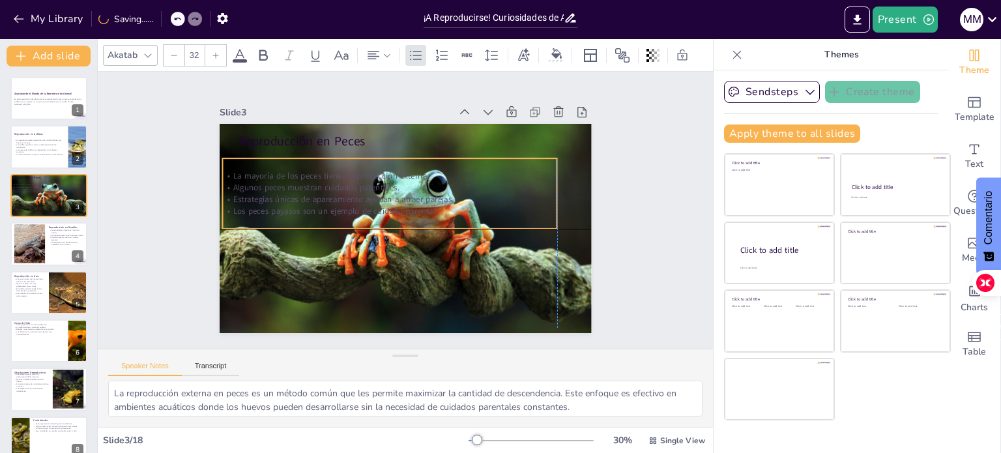
drag, startPoint x: 447, startPoint y: 201, endPoint x: 434, endPoint y: 211, distance: 16.5
click at [426, 211] on p "Los peces payasos son un ejemplo de cuidado parental." at bounding box center [403, 194] width 46 height 334
